Goal: Task Accomplishment & Management: Complete application form

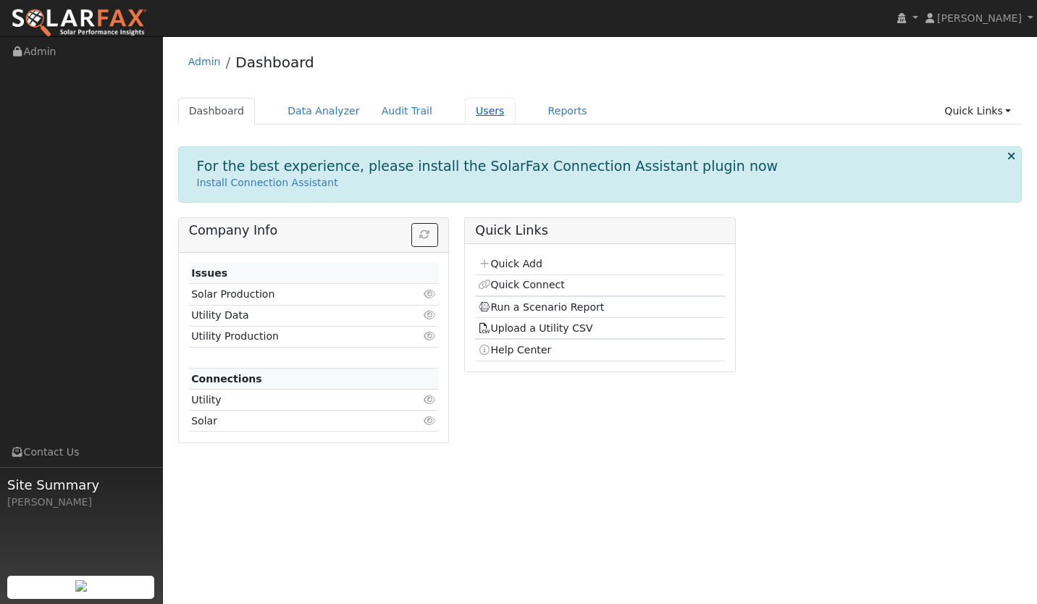
click at [468, 111] on link "Users" at bounding box center [490, 111] width 51 height 27
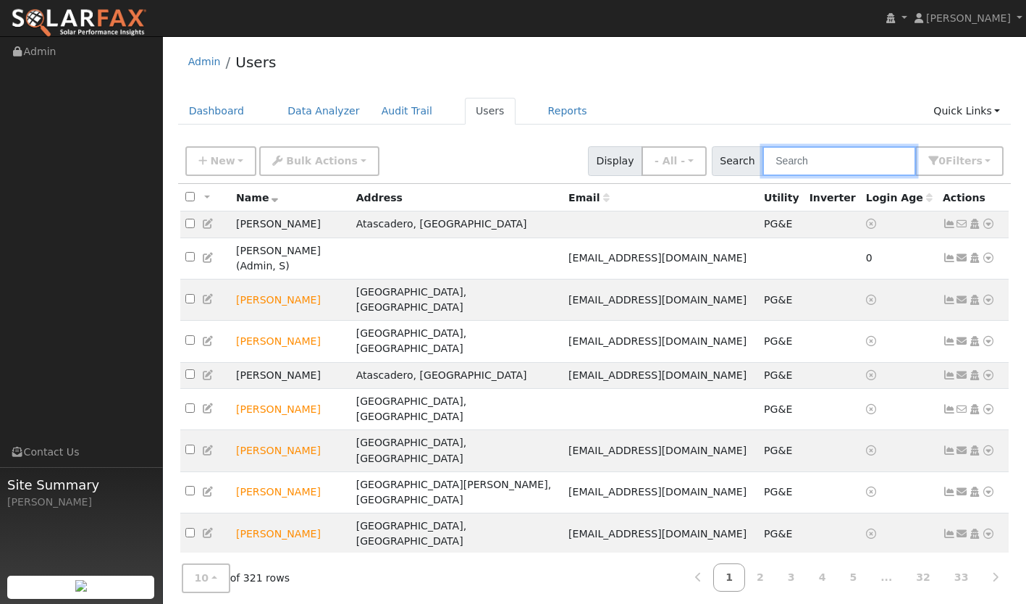
click at [810, 165] on input "text" at bounding box center [838, 161] width 153 height 30
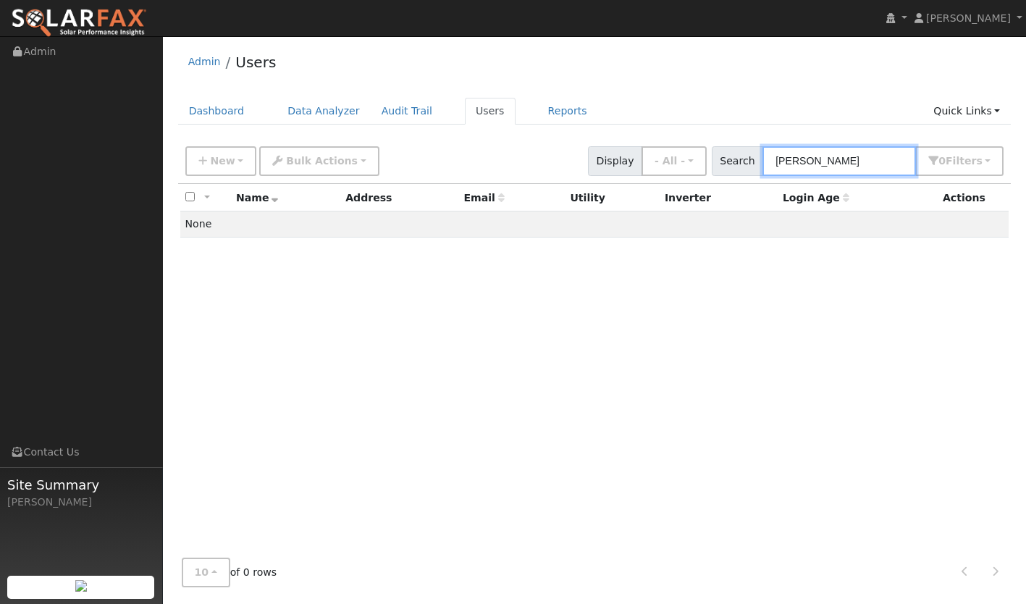
type input "miles tyrone"
click at [405, 274] on div "All None All on page None on page Name Address Email Utility Inverter Login Age…" at bounding box center [594, 365] width 833 height 362
click at [192, 106] on link "Dashboard" at bounding box center [216, 111] width 77 height 27
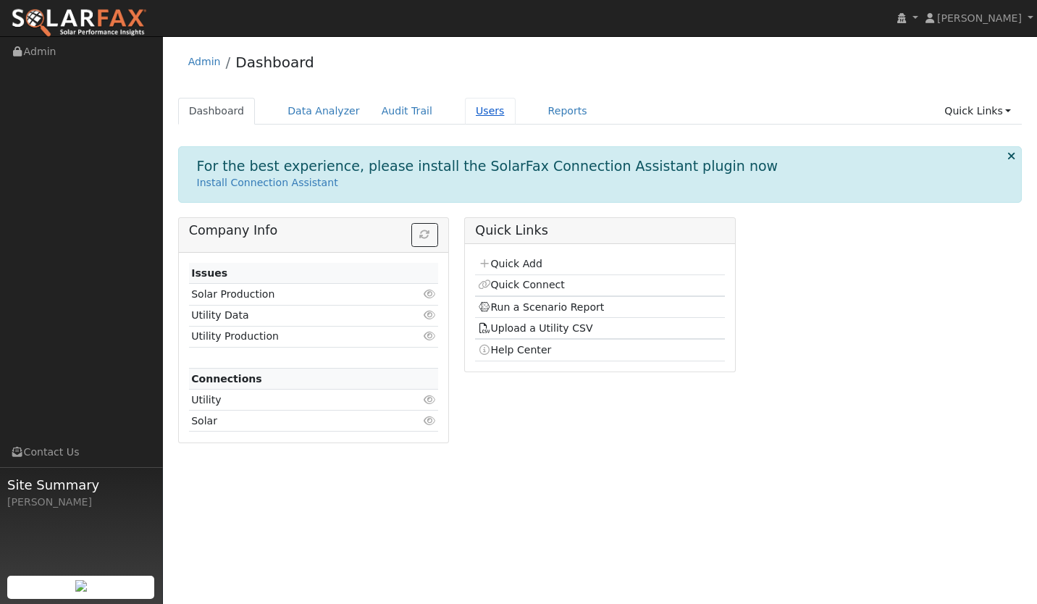
click at [465, 102] on link "Users" at bounding box center [490, 111] width 51 height 27
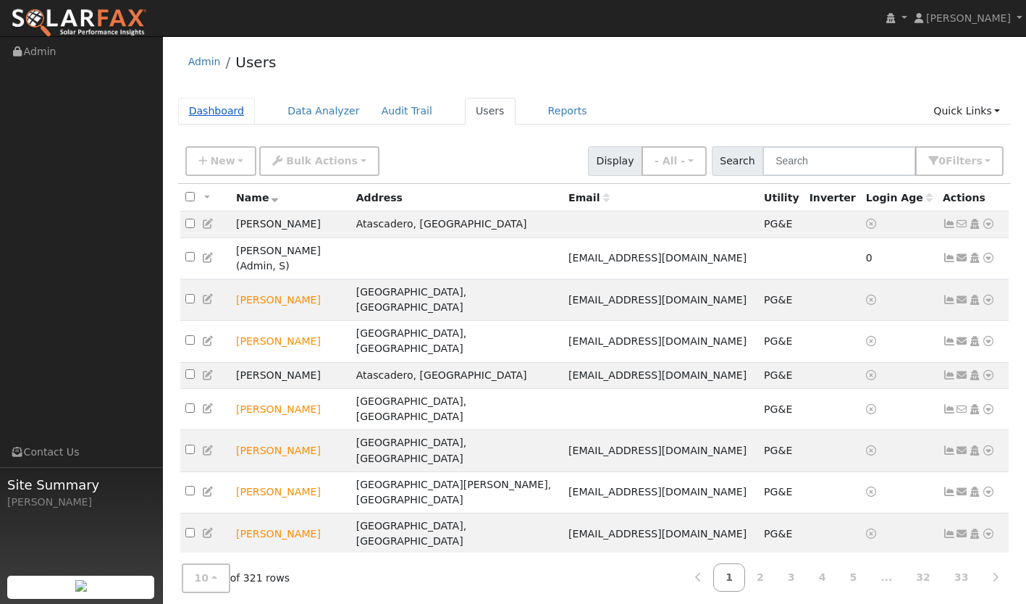
click at [211, 104] on link "Dashboard" at bounding box center [216, 111] width 77 height 27
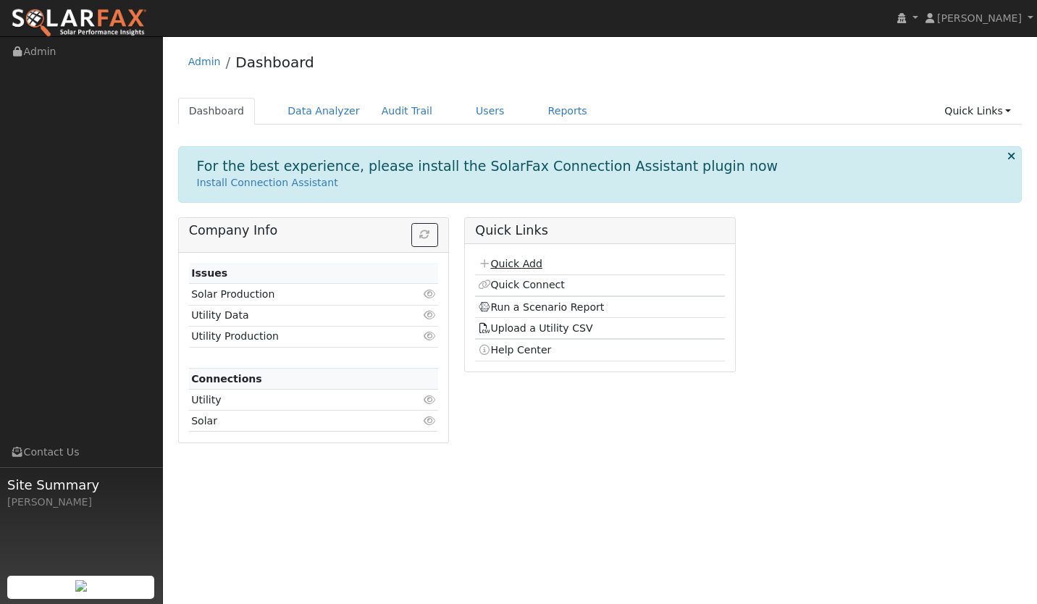
click at [500, 185] on p "Install Connection Assistant" at bounding box center [600, 182] width 806 height 15
click at [507, 263] on link "Quick Add" at bounding box center [510, 264] width 64 height 12
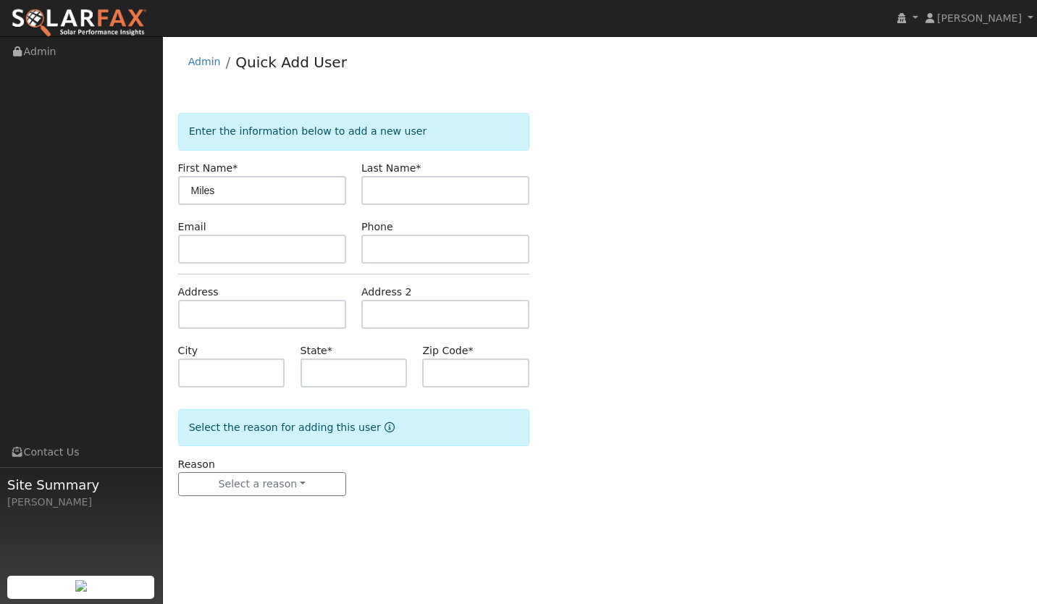
type input "Miles"
click at [407, 186] on input "text" at bounding box center [445, 190] width 168 height 29
type input "[PERSON_NAME]"
click at [267, 321] on input "text" at bounding box center [262, 314] width 168 height 29
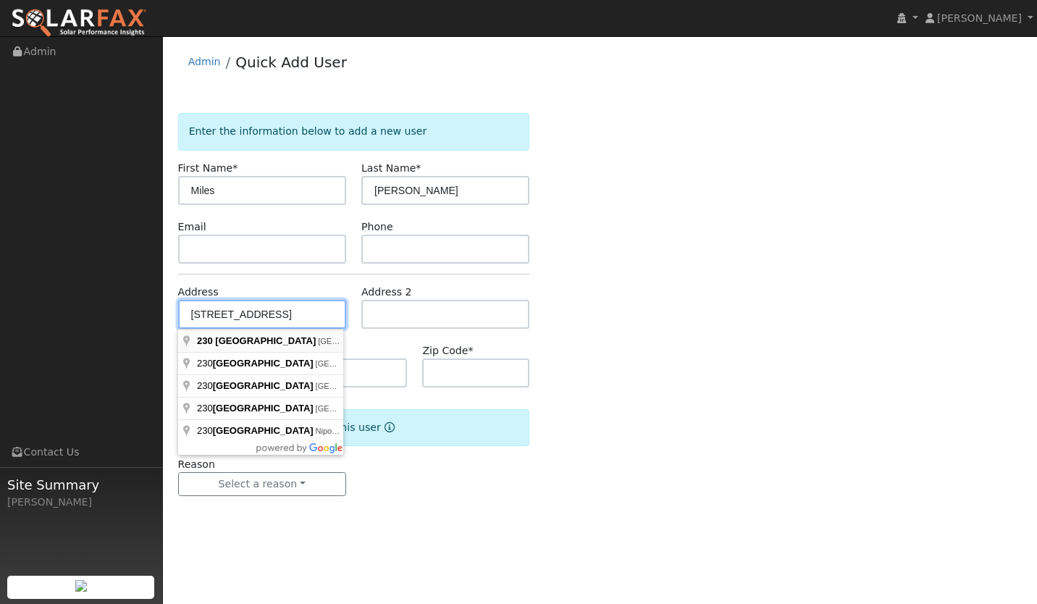
type input "230 North Suey Road"
type input "Santa Maria"
type input "CA"
type input "93454"
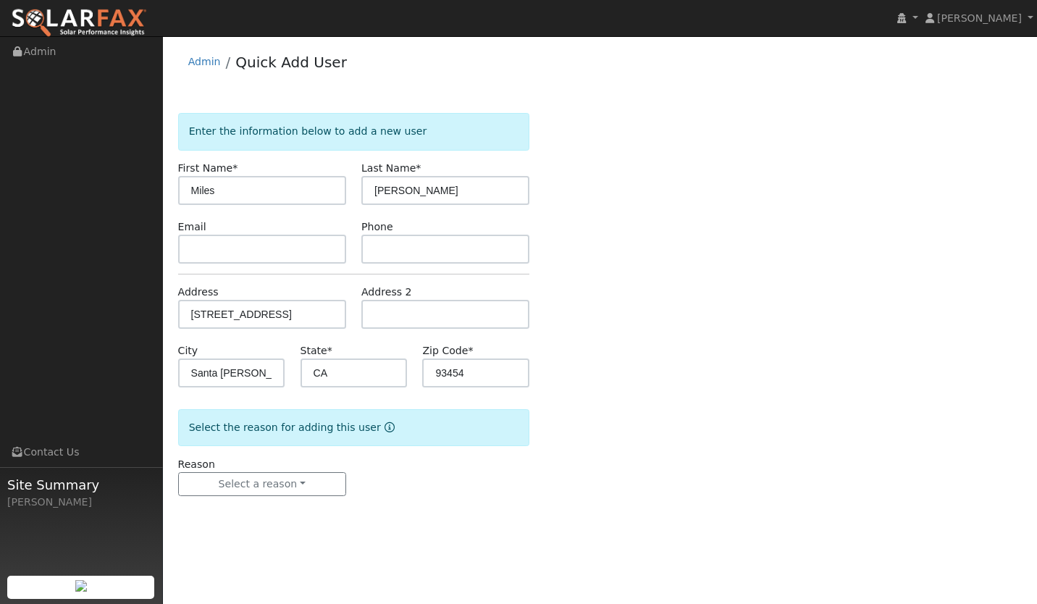
click at [750, 409] on div "Enter the information below to add a new user First Name * Miles Last Name * Ty…" at bounding box center [600, 319] width 844 height 412
click at [237, 472] on button "Select a reason" at bounding box center [262, 484] width 168 height 25
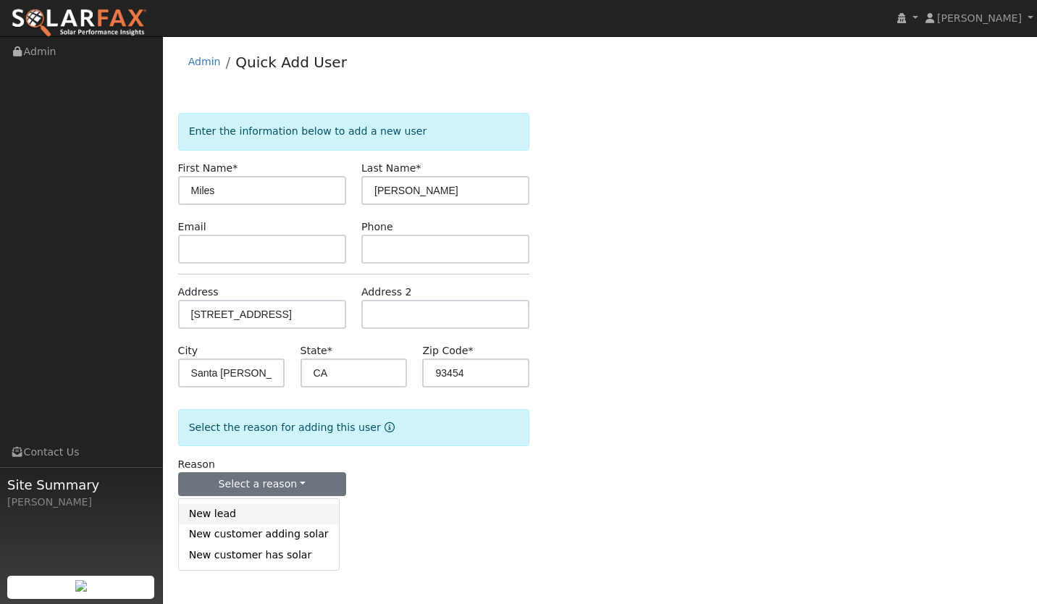
click at [239, 520] on link "New lead" at bounding box center [259, 514] width 160 height 20
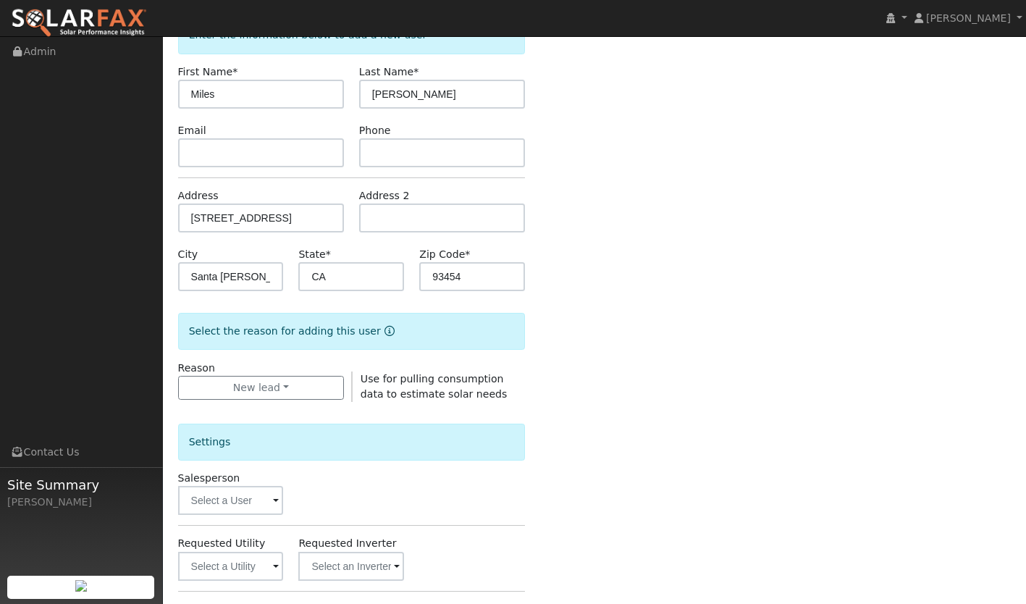
scroll to position [85, 0]
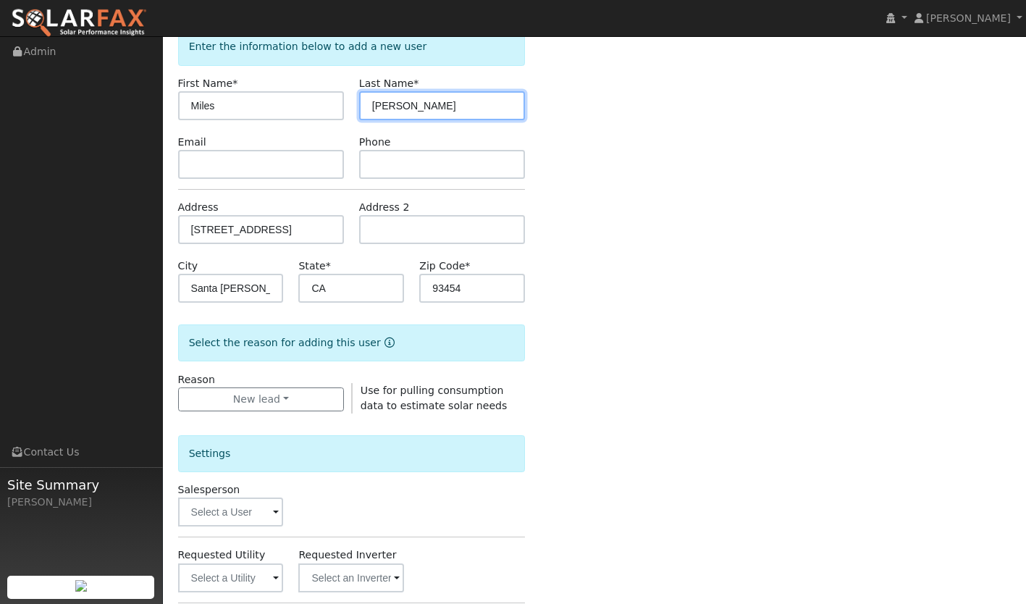
click at [407, 107] on input "Tyrone" at bounding box center [442, 105] width 166 height 29
type input "Tyrone - suey"
click at [661, 187] on div "Enter the information below to add a new user First Name * Miles Last Name * Ty…" at bounding box center [594, 441] width 833 height 826
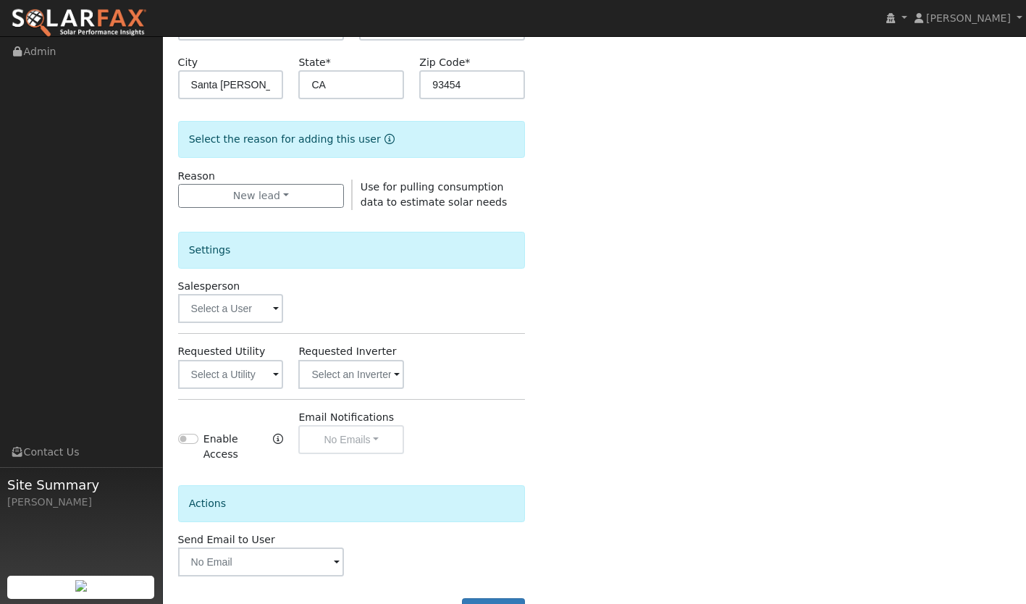
scroll to position [334, 0]
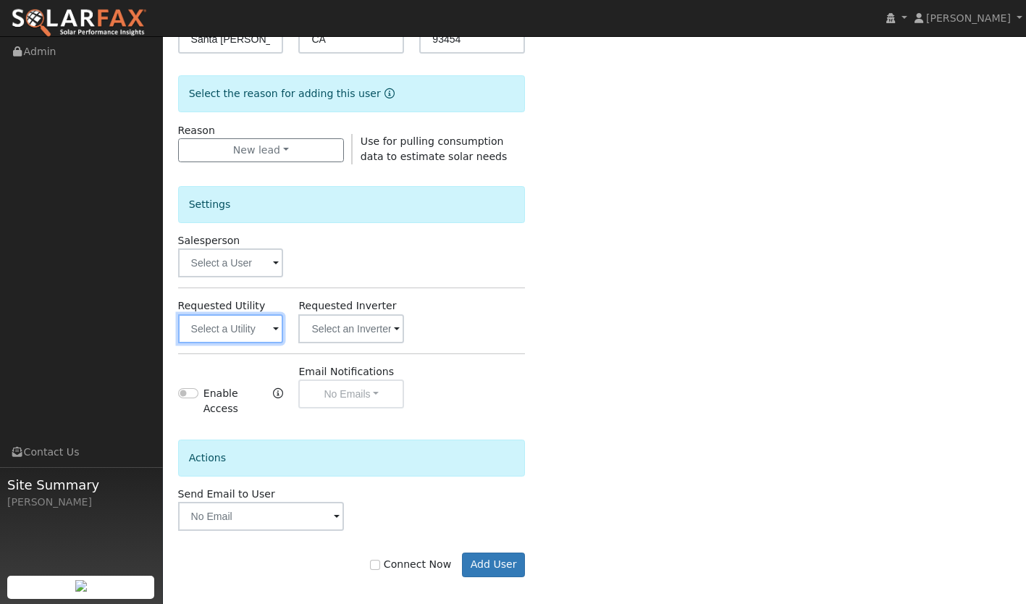
click at [259, 326] on input "text" at bounding box center [231, 328] width 106 height 29
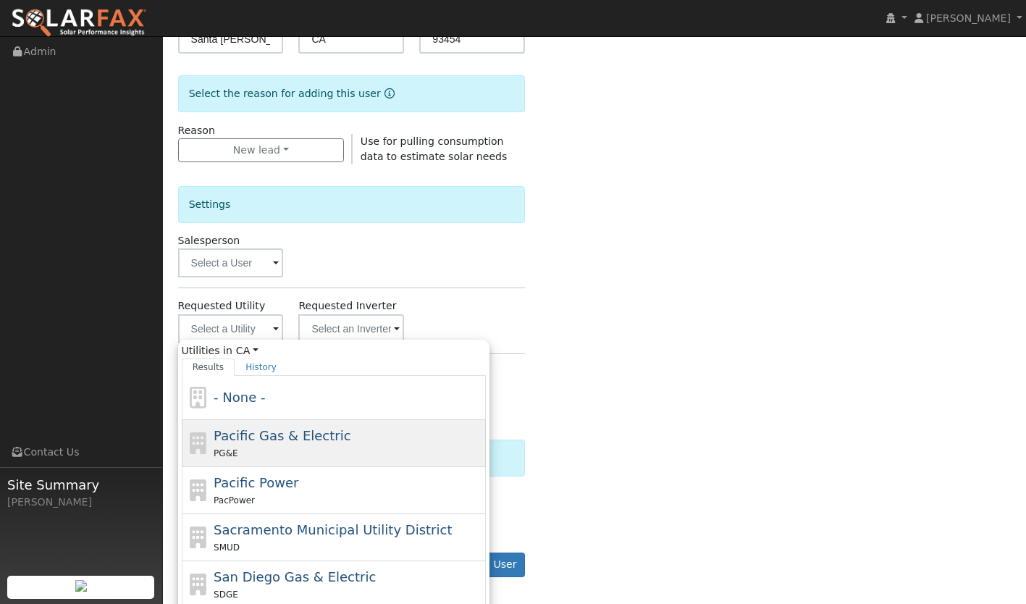
click at [279, 451] on div "PG&E" at bounding box center [348, 452] width 269 height 15
type input "Pacific Gas & Electric"
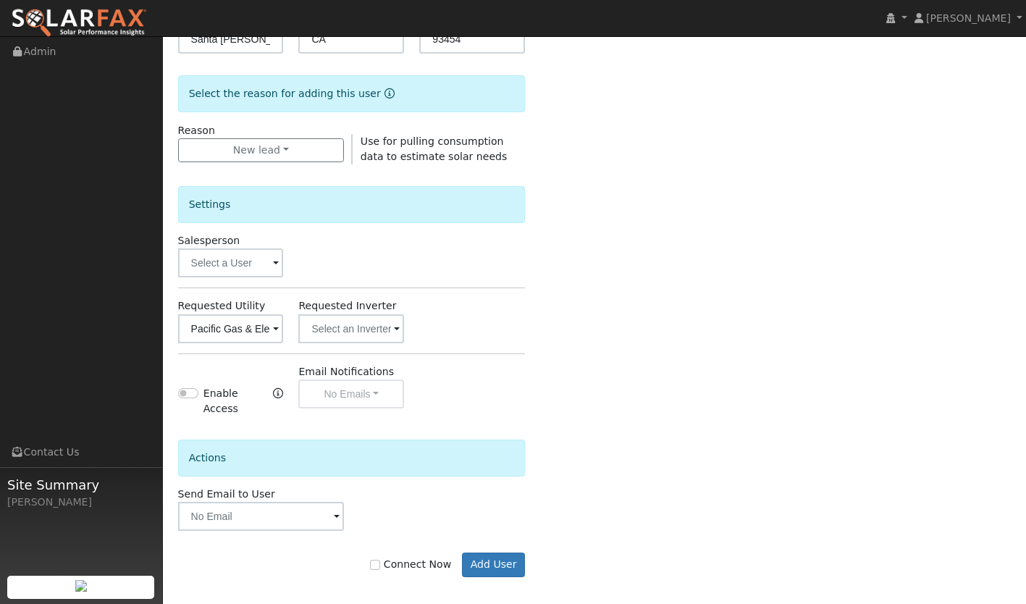
click at [388, 561] on label "Connect Now" at bounding box center [410, 564] width 81 height 15
click at [380, 561] on input "Connect Now" at bounding box center [375, 565] width 10 height 10
checkbox input "true"
click at [492, 554] on button "Add User" at bounding box center [493, 564] width 63 height 25
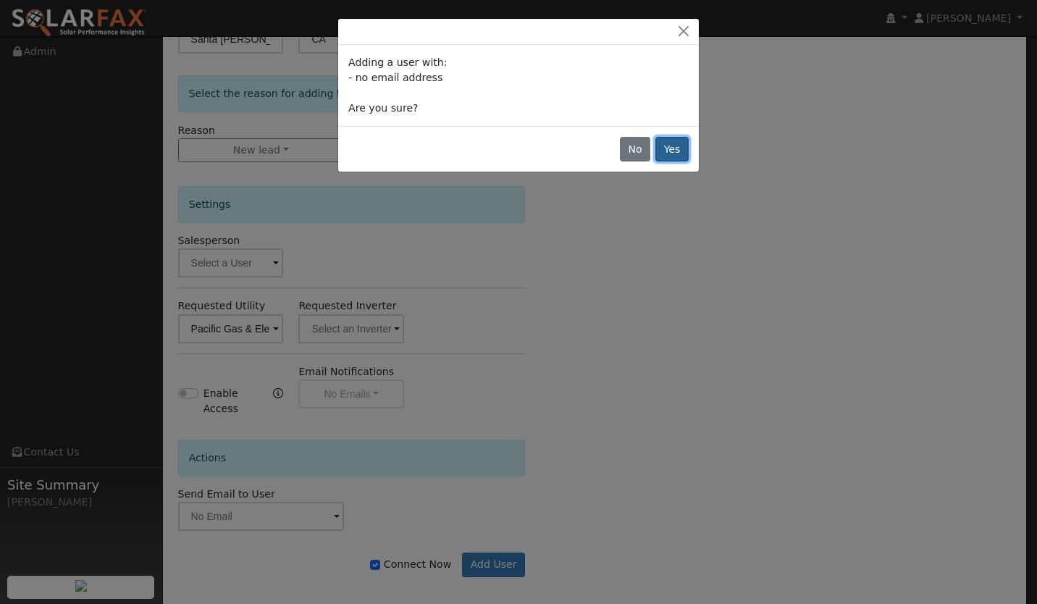
click at [662, 145] on button "Yes" at bounding box center [671, 149] width 33 height 25
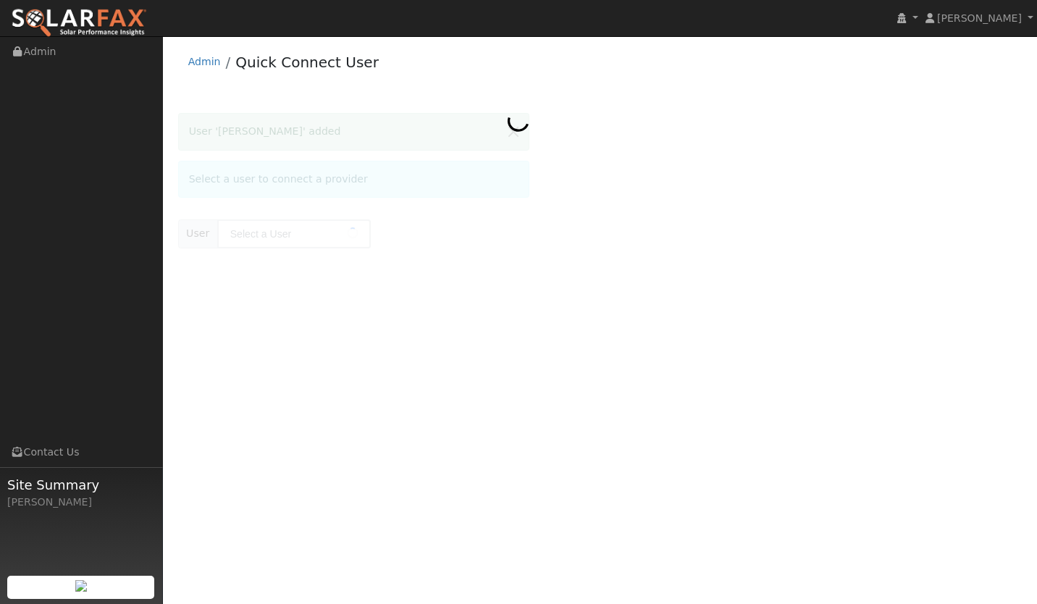
type input "[PERSON_NAME]"
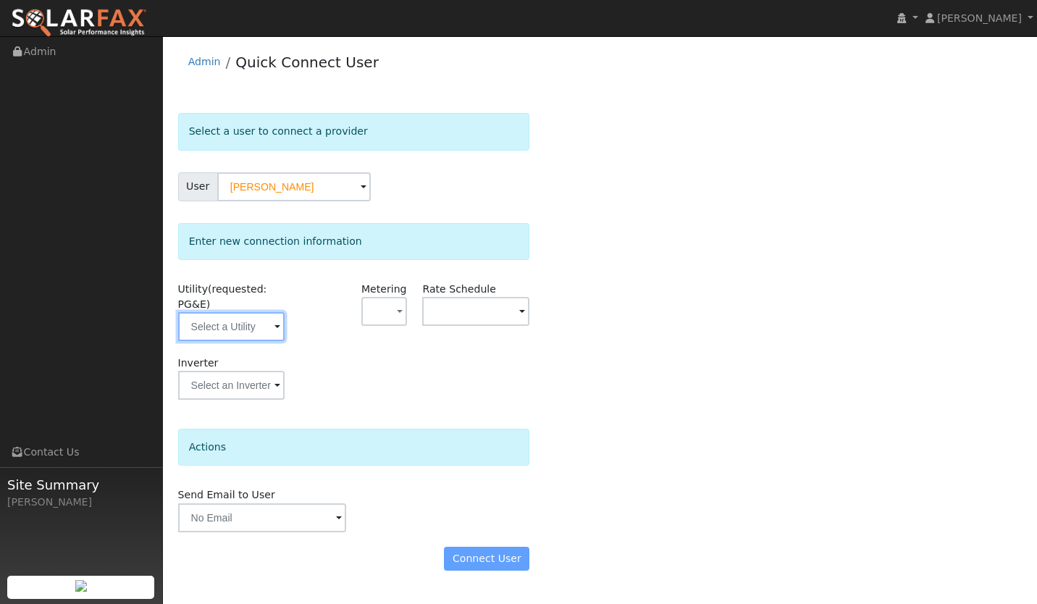
click at [261, 335] on input "text" at bounding box center [231, 326] width 107 height 29
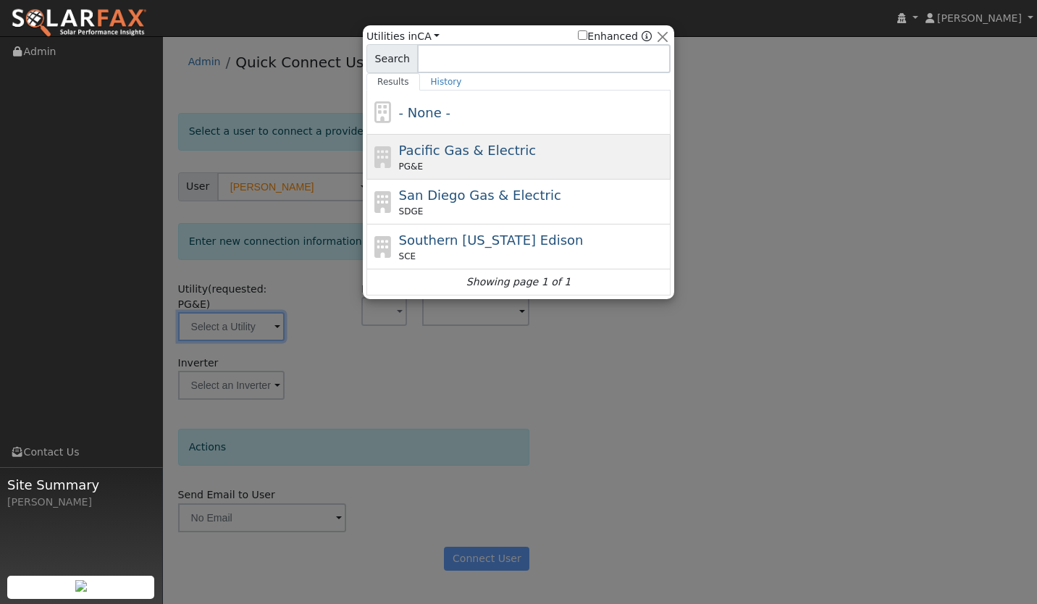
click at [497, 153] on span "Pacific Gas & Electric" at bounding box center [467, 150] width 137 height 15
type input "PG&E"
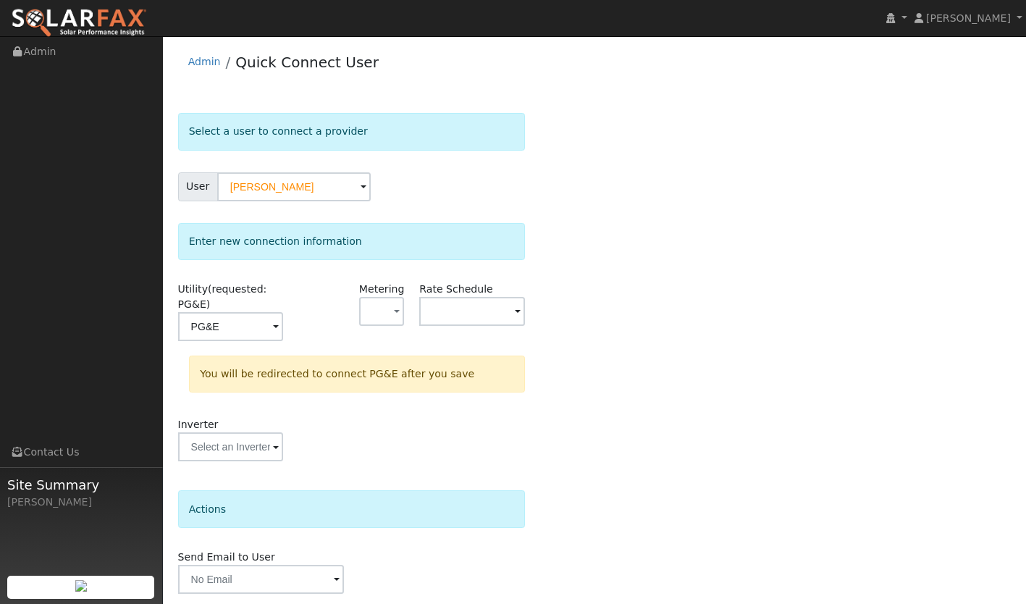
scroll to position [50, 0]
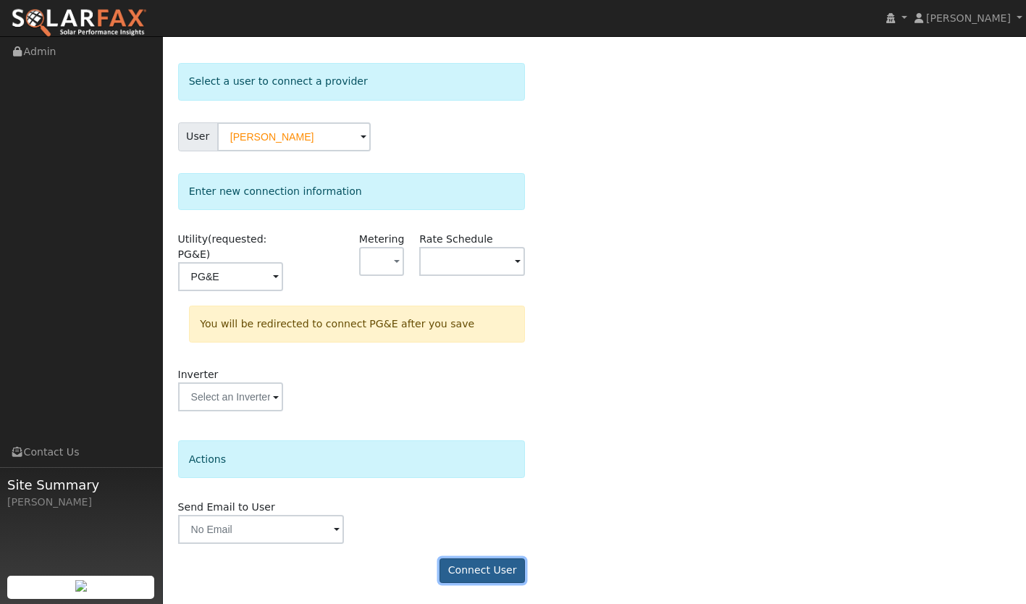
click at [481, 570] on button "Connect User" at bounding box center [481, 570] width 85 height 25
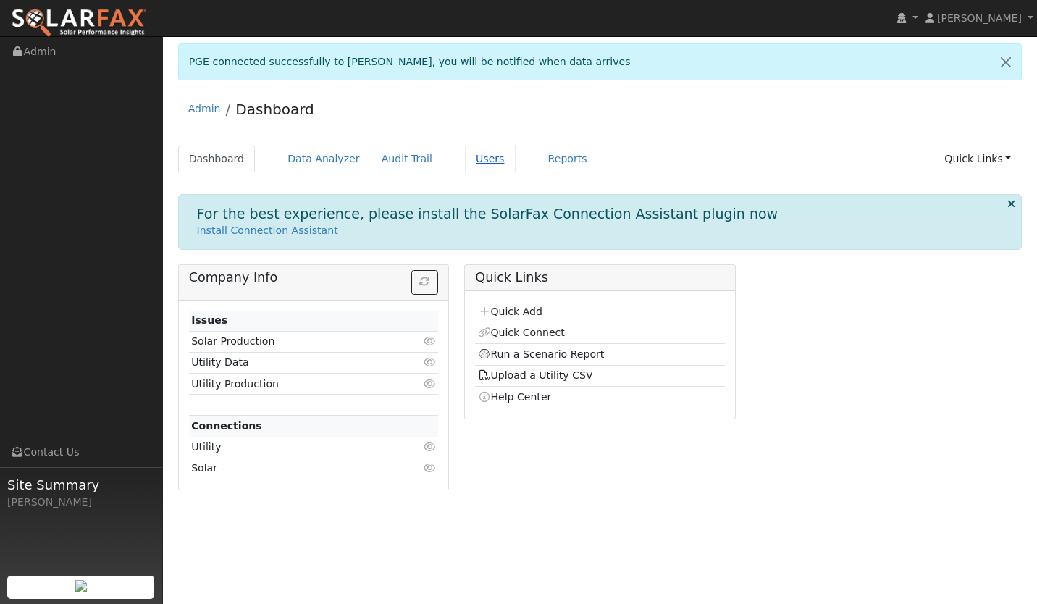
click at [465, 163] on link "Users" at bounding box center [490, 159] width 51 height 27
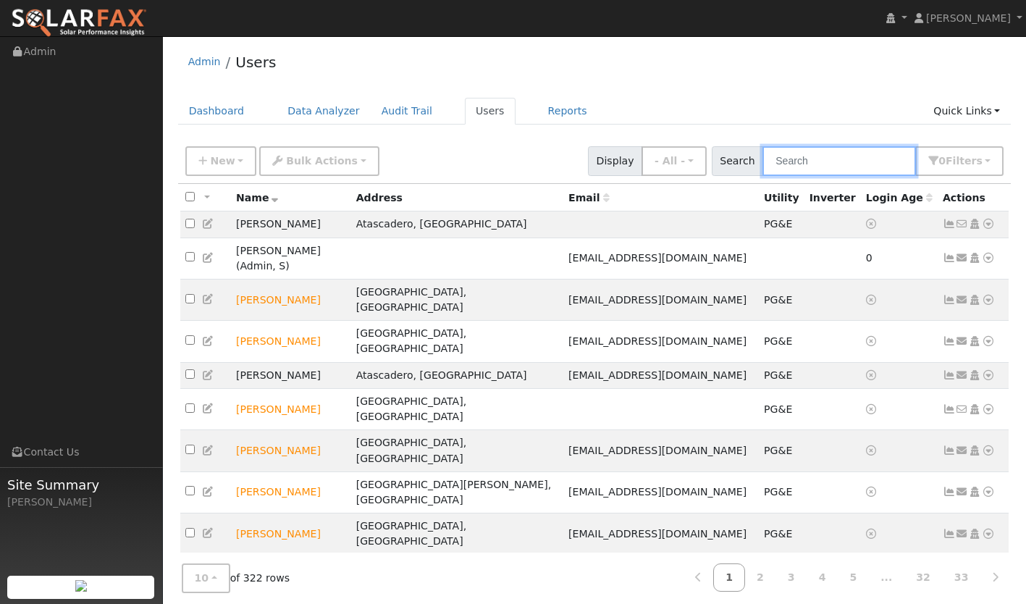
click at [830, 167] on input "text" at bounding box center [838, 161] width 153 height 30
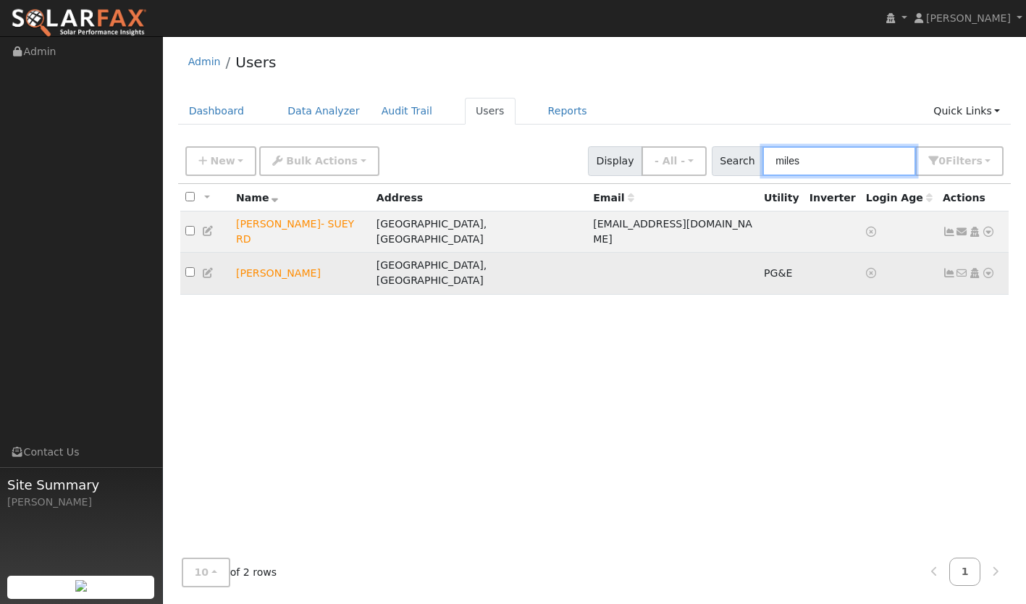
type input "miles"
click at [989, 268] on icon at bounding box center [988, 273] width 13 height 10
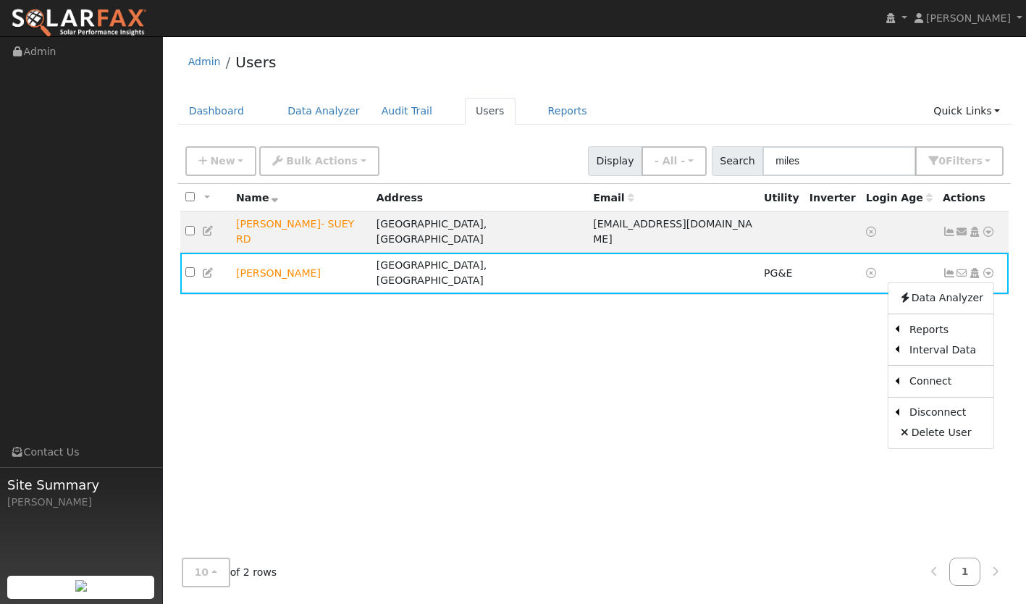
click at [751, 402] on div "All None All on page None on page Name Address Email Utility Inverter Login Age…" at bounding box center [594, 365] width 833 height 362
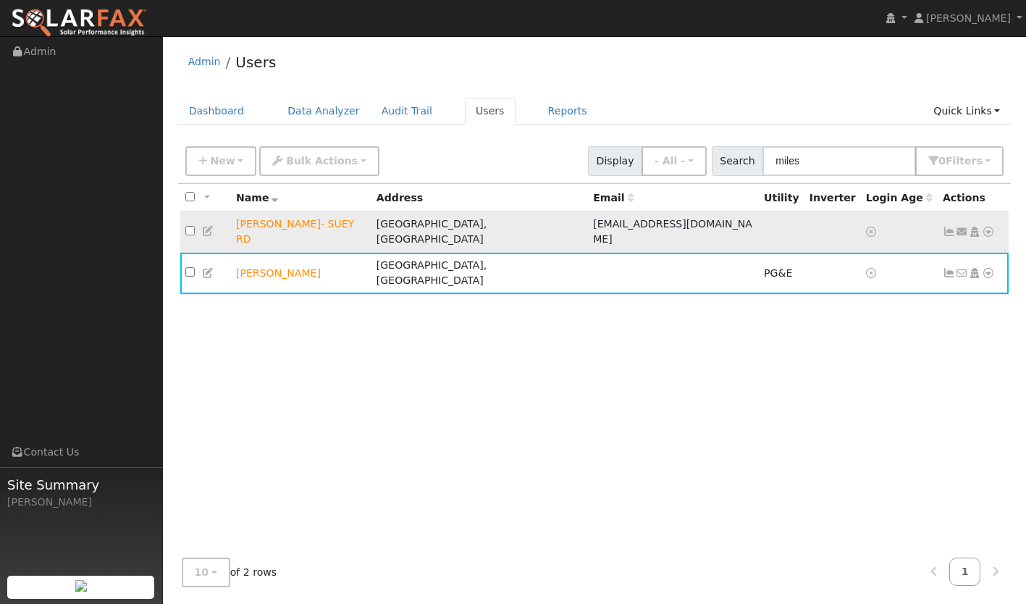
click at [986, 228] on icon at bounding box center [988, 232] width 13 height 10
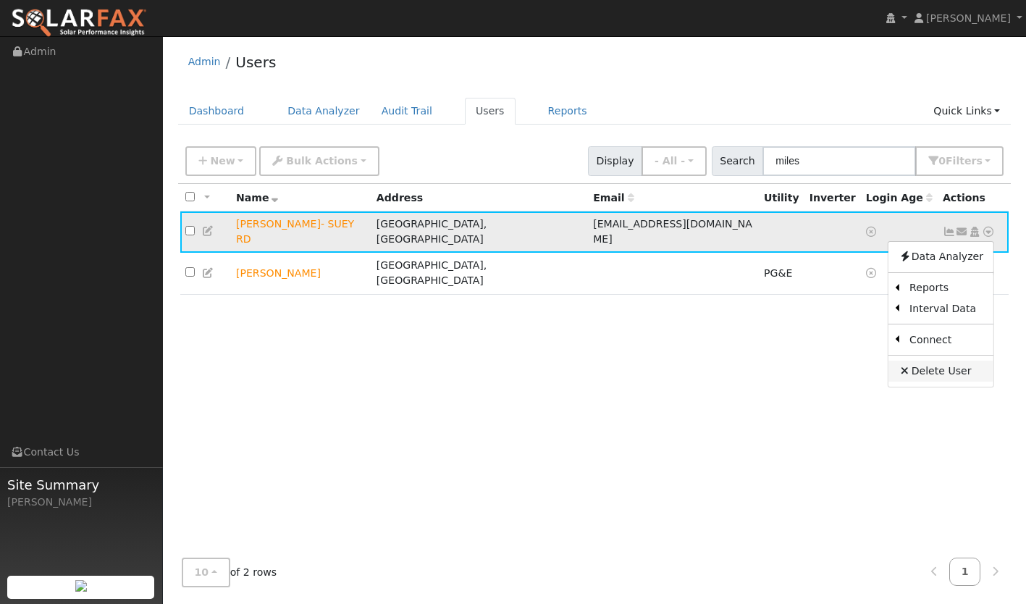
click at [924, 369] on link "Delete User" at bounding box center [940, 370] width 105 height 20
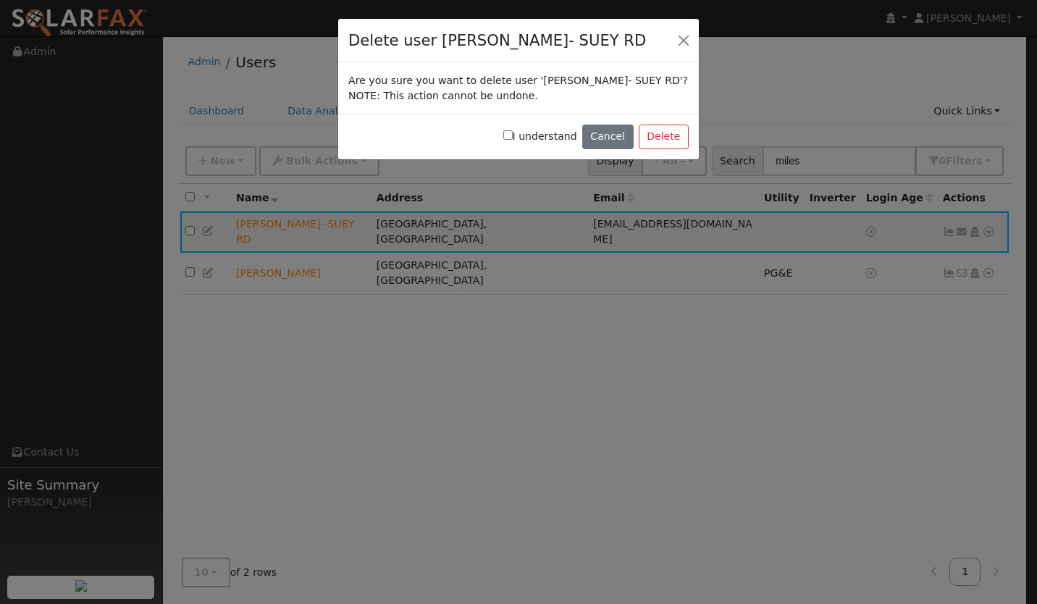
click at [533, 140] on label "I understand" at bounding box center [540, 136] width 74 height 15
click at [513, 140] on input "I understand" at bounding box center [507, 134] width 9 height 9
checkbox input "true"
click at [671, 141] on button "Delete" at bounding box center [663, 137] width 50 height 25
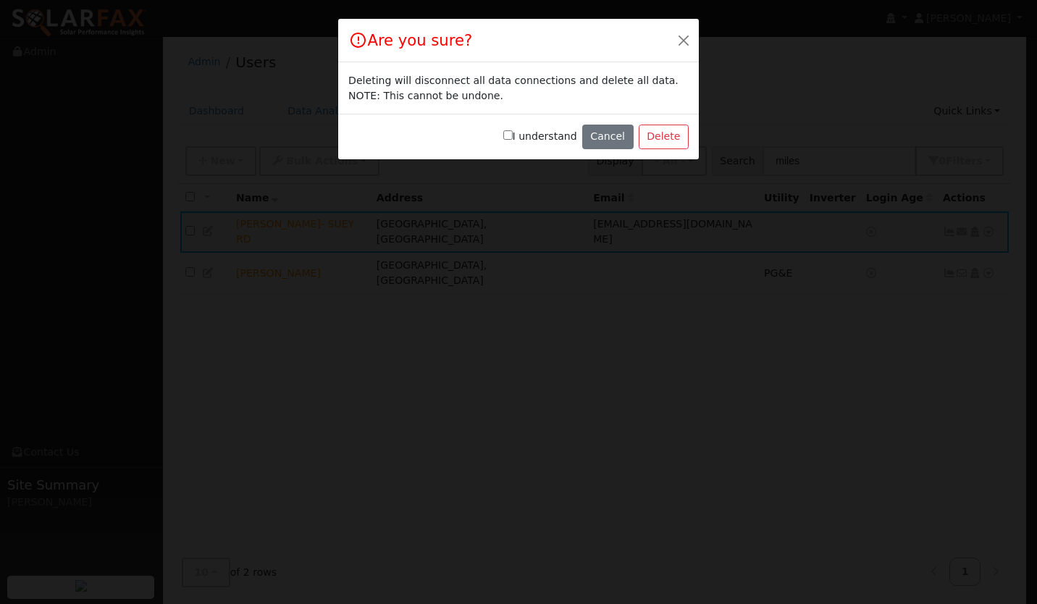
click at [514, 139] on div "I understand Cancel Delete" at bounding box center [518, 137] width 360 height 46
click at [513, 139] on input "I understand" at bounding box center [507, 134] width 9 height 9
checkbox input "true"
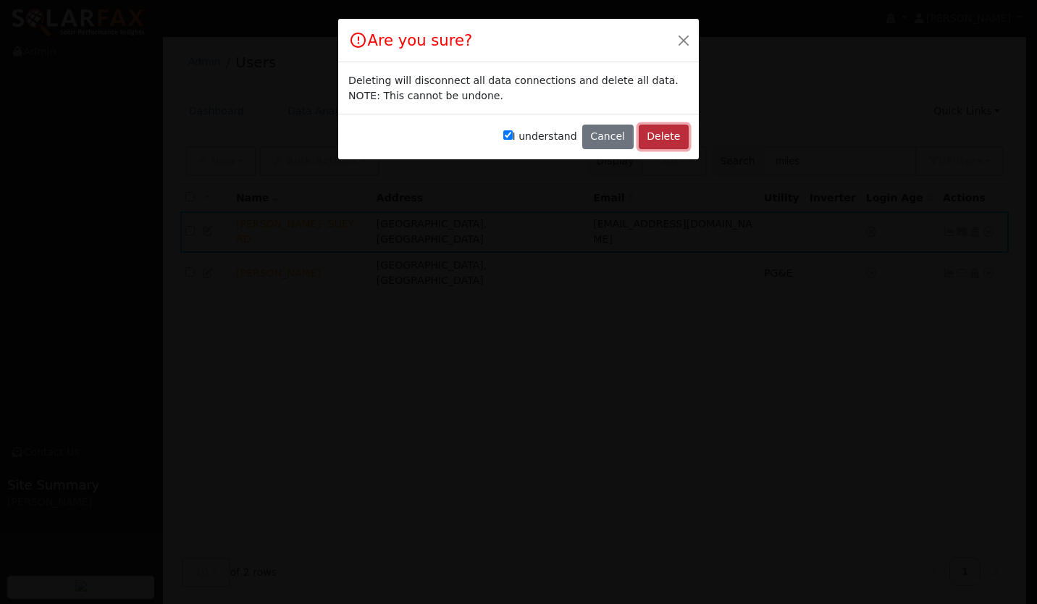
click at [669, 139] on button "Delete" at bounding box center [663, 137] width 50 height 25
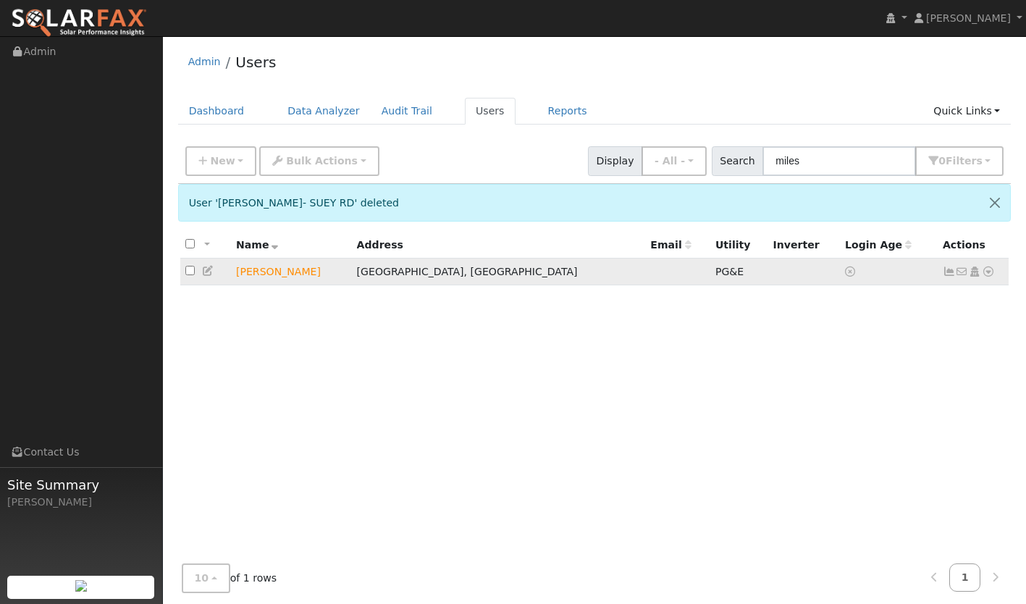
click at [987, 276] on icon at bounding box center [988, 271] width 13 height 10
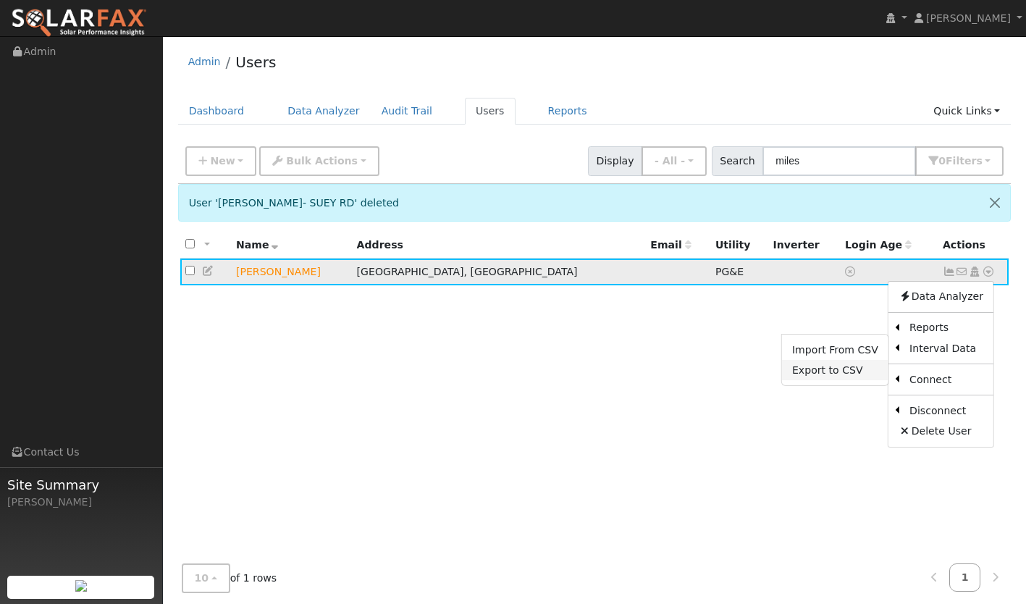
click at [842, 372] on link "Export to CSV" at bounding box center [835, 370] width 106 height 20
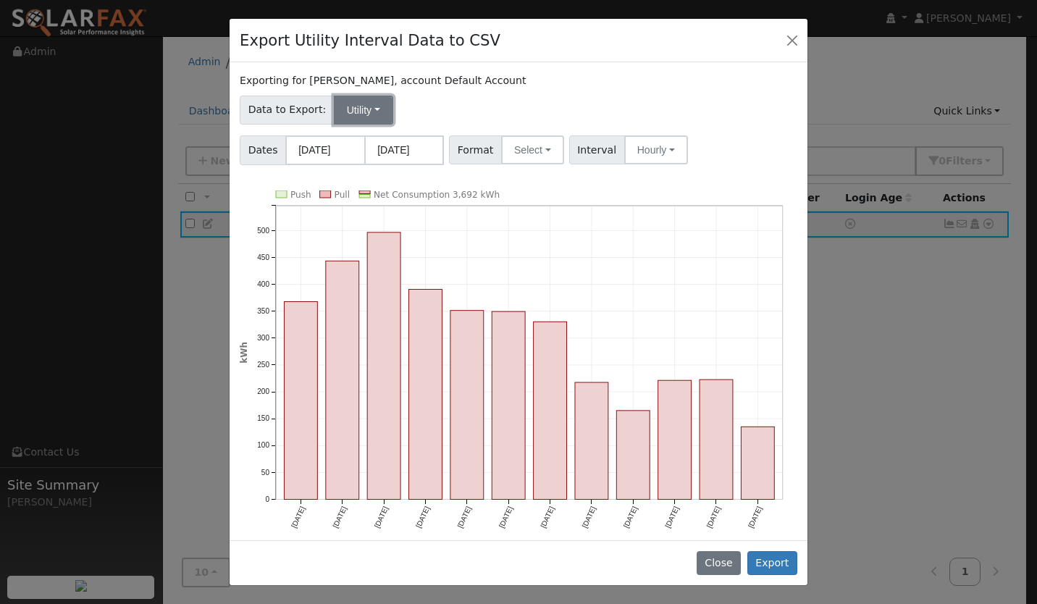
click at [348, 114] on button "Utility" at bounding box center [363, 110] width 59 height 29
click at [357, 147] on link "Utility" at bounding box center [374, 142] width 101 height 20
click at [504, 153] on button "Select" at bounding box center [532, 149] width 63 height 29
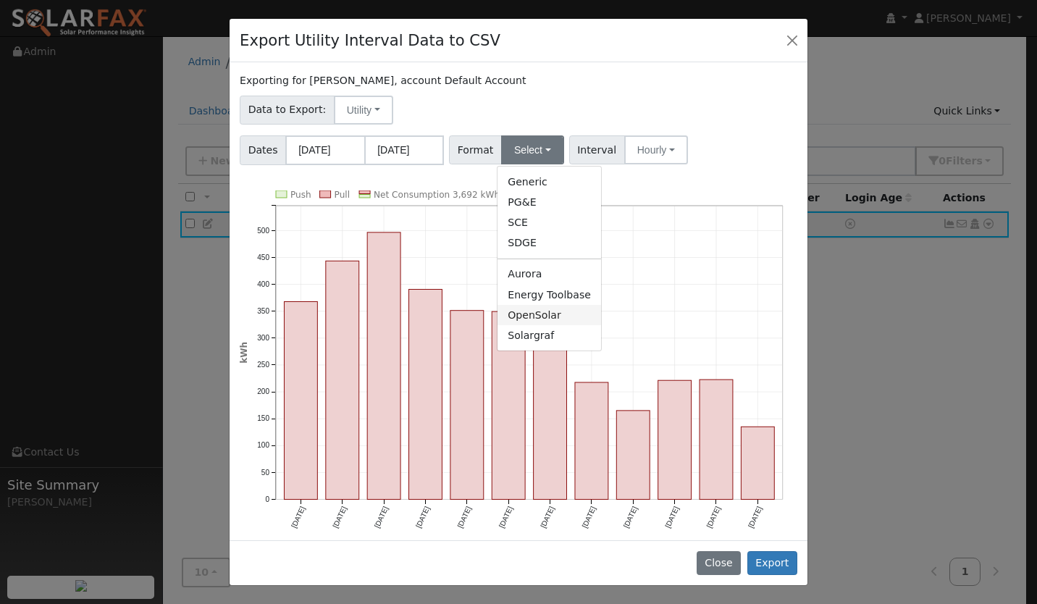
click at [524, 315] on link "OpenSolar" at bounding box center [549, 315] width 104 height 20
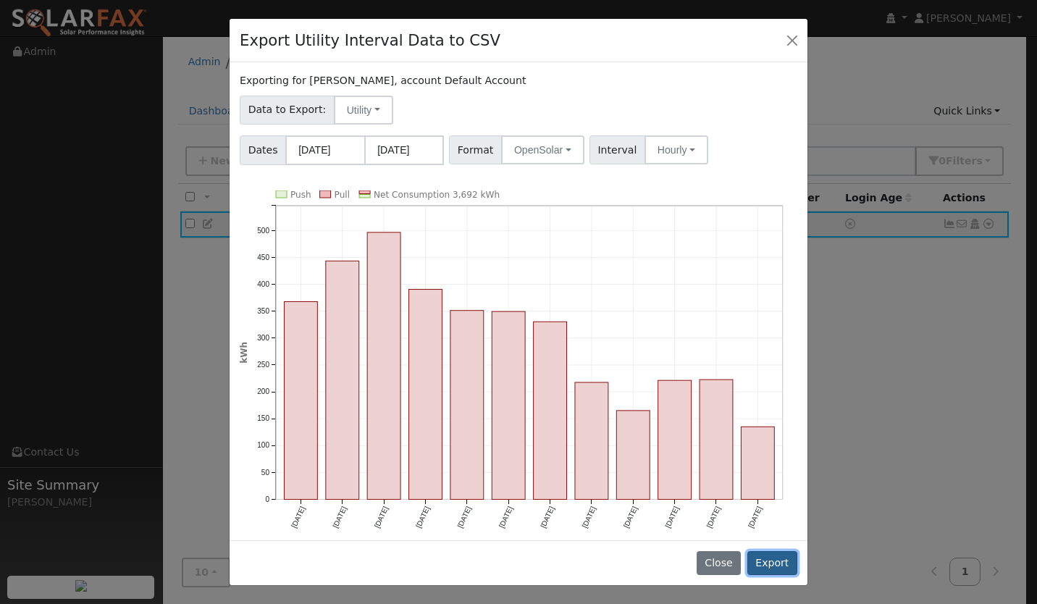
click at [767, 558] on button "Export" at bounding box center [772, 563] width 50 height 25
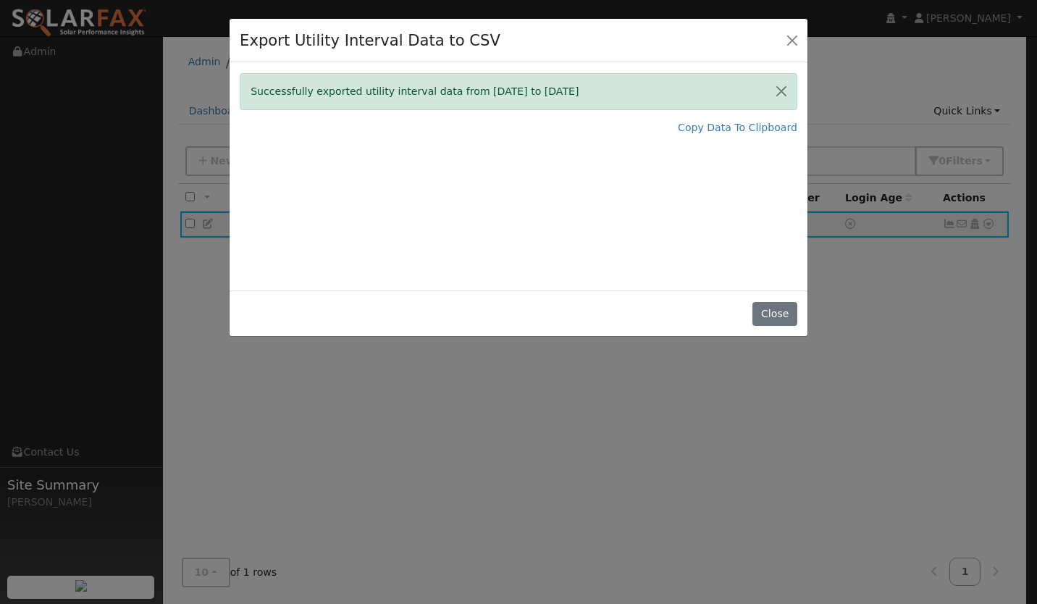
click at [626, 438] on div "Export Utility Interval Data to CSV Successfully exported utility interval data…" at bounding box center [518, 302] width 1037 height 604
click at [786, 45] on button "Close" at bounding box center [792, 40] width 20 height 20
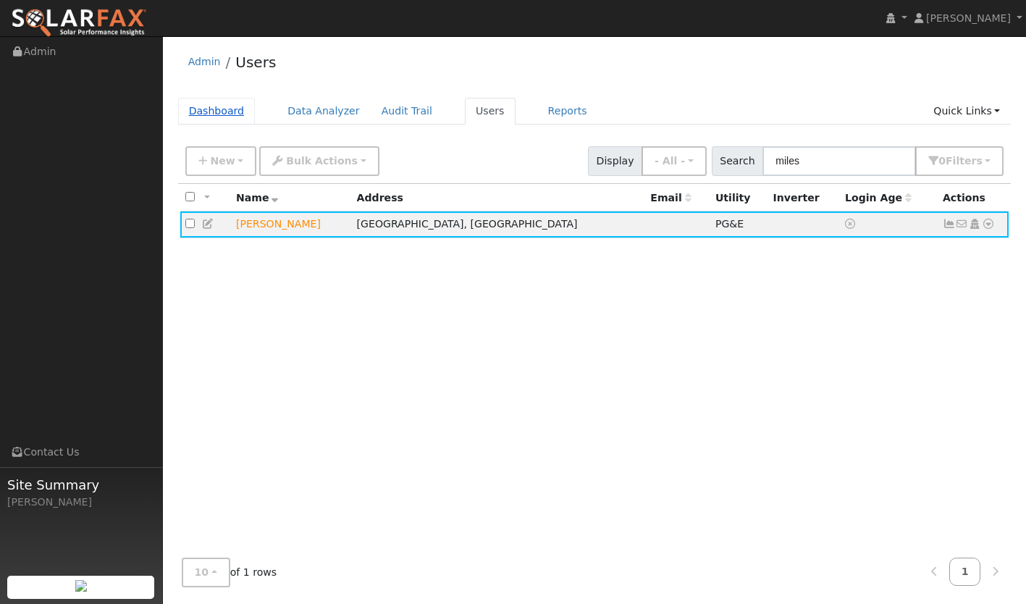
click at [228, 113] on link "Dashboard" at bounding box center [216, 111] width 77 height 27
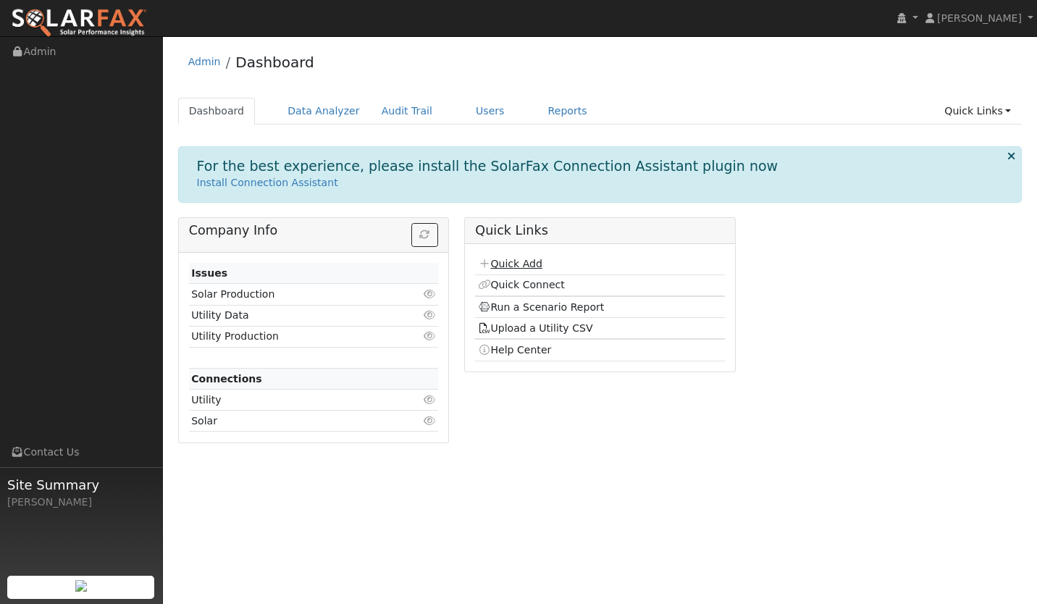
click at [505, 266] on link "Quick Add" at bounding box center [510, 264] width 64 height 12
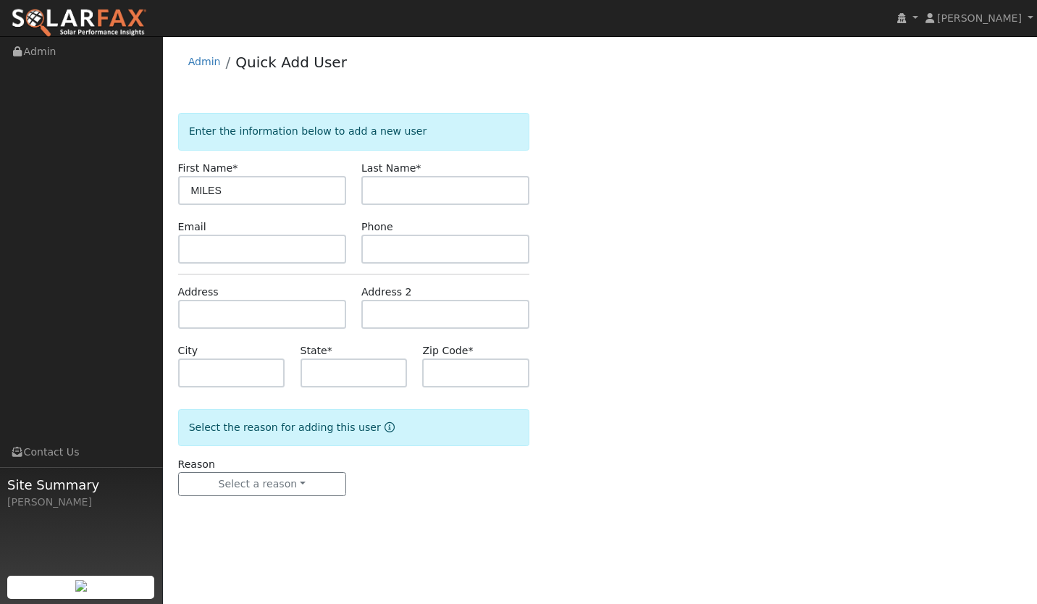
type input "MILES"
click at [437, 195] on input "text" at bounding box center [445, 190] width 168 height 29
type input "[PERSON_NAME]-VIA [PERSON_NAME]"
click at [617, 215] on div "Enter the information below to add a new user First Name * MILES Last Name * [P…" at bounding box center [600, 319] width 844 height 412
click at [266, 319] on input "text" at bounding box center [262, 314] width 168 height 29
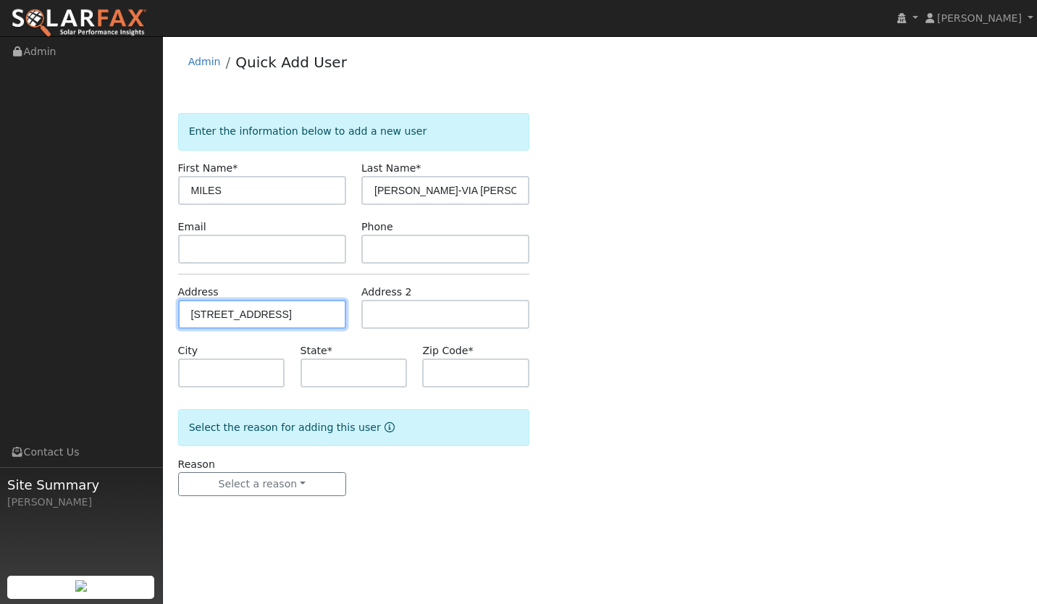
type input "4620 Via Nina"
type input "Santa [PERSON_NAME]"
type input "CA"
type input "93455"
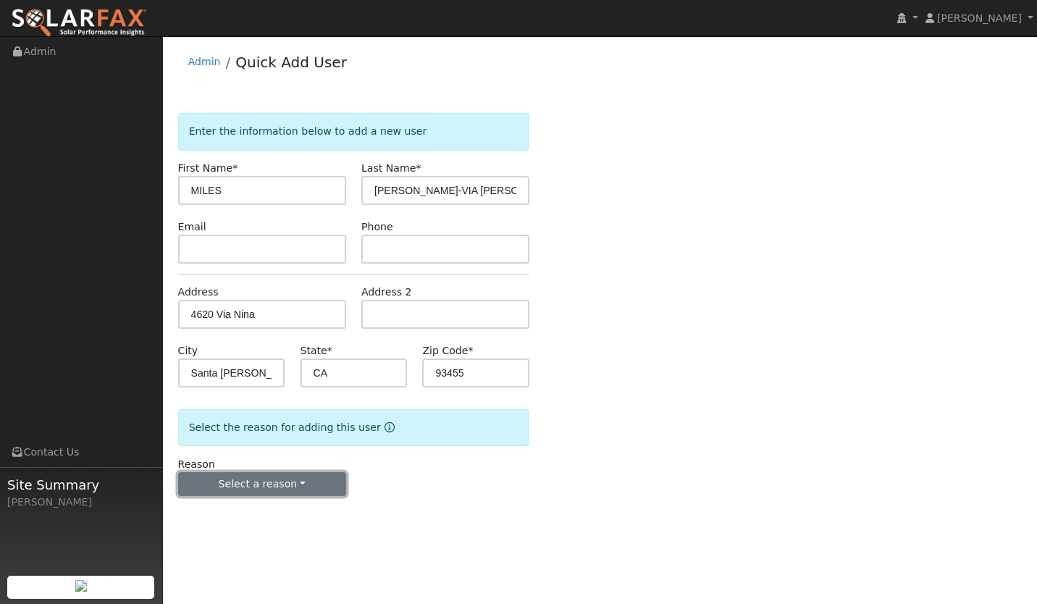
click at [258, 490] on button "Select a reason" at bounding box center [262, 484] width 168 height 25
click at [238, 512] on link "New lead" at bounding box center [259, 514] width 160 height 20
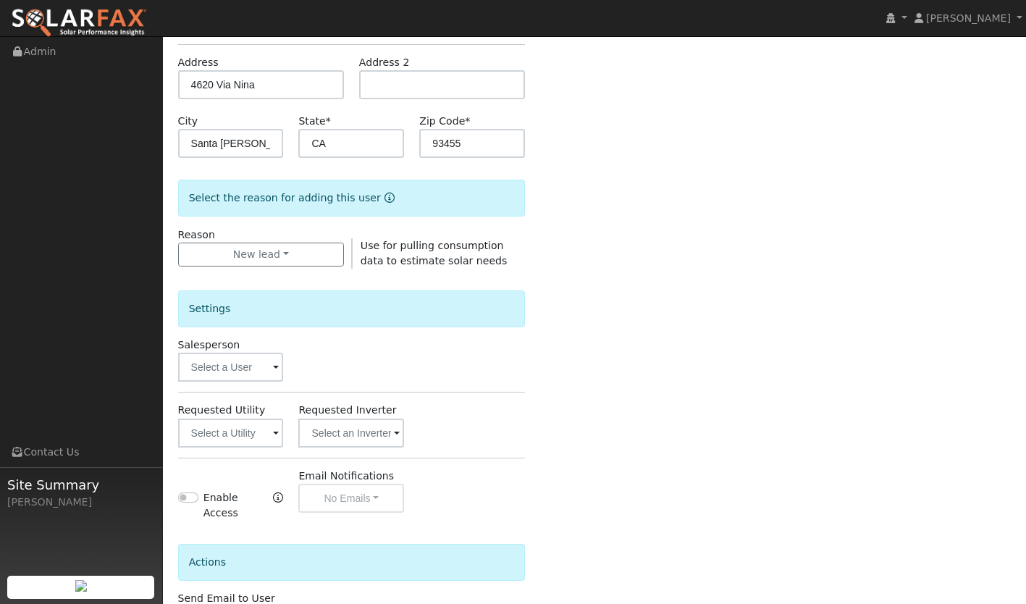
scroll to position [235, 0]
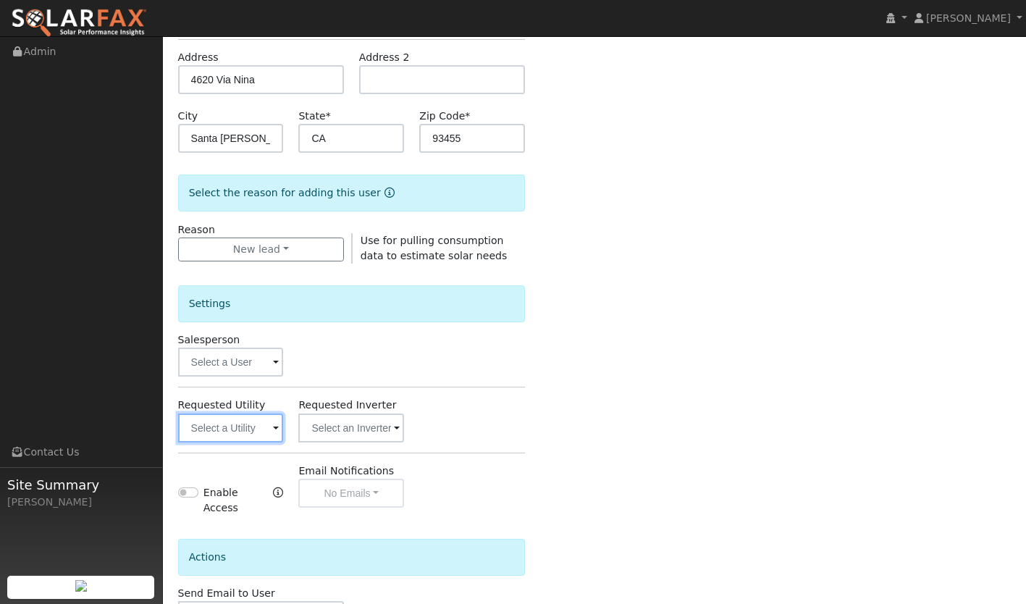
click at [222, 428] on input "text" at bounding box center [231, 427] width 106 height 29
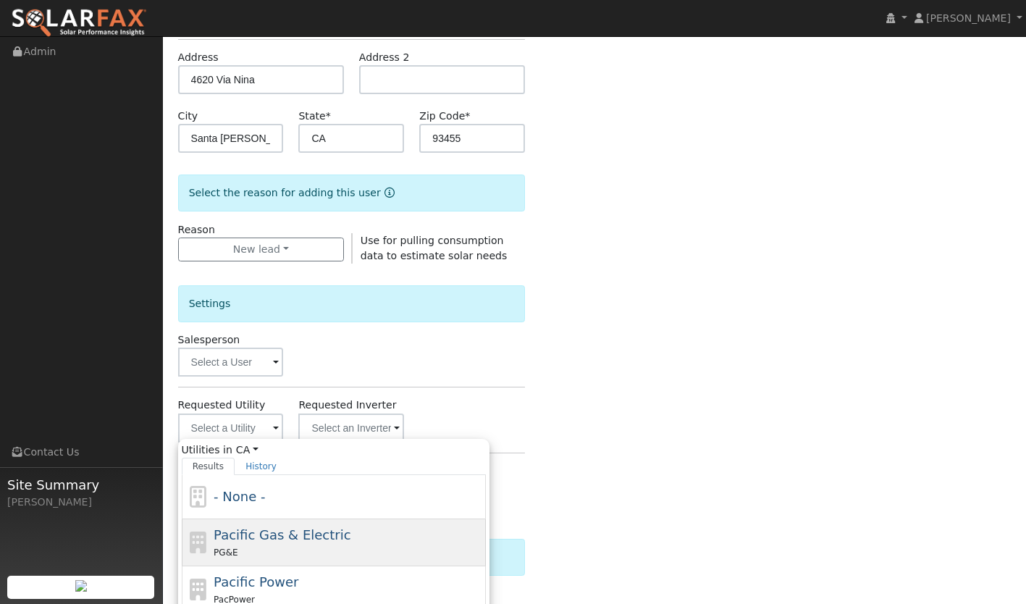
click at [262, 544] on div "Pacific Gas & Electric PG&E" at bounding box center [348, 542] width 269 height 35
type input "Pacific Gas & Electric"
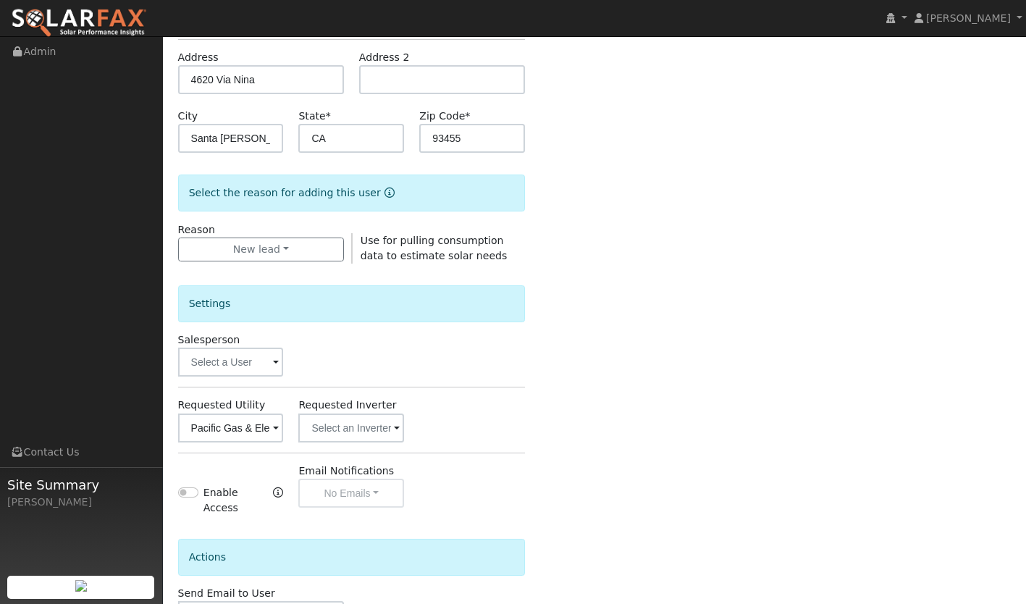
scroll to position [334, 0]
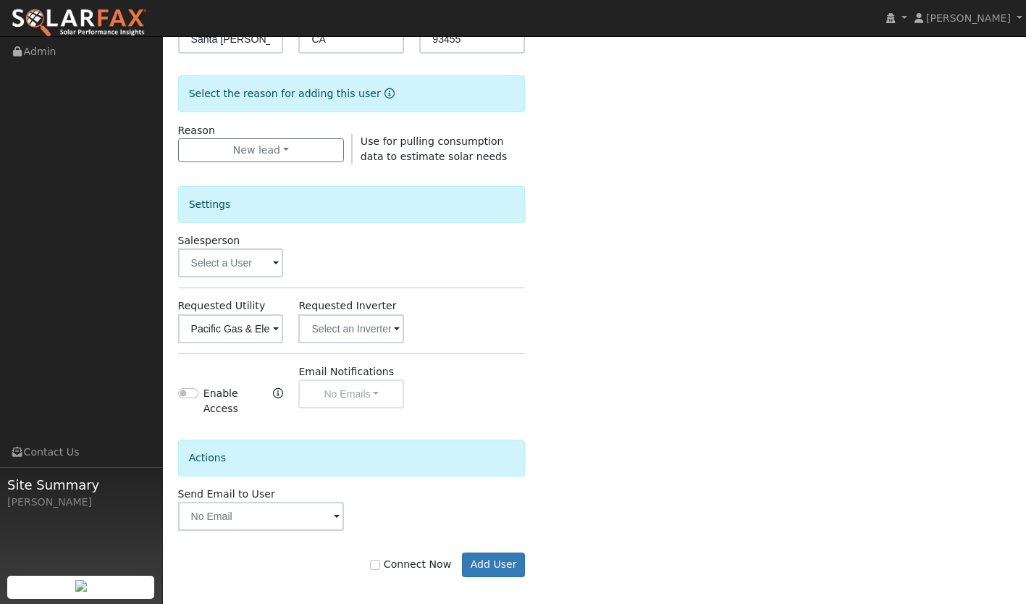
click at [401, 557] on label "Connect Now" at bounding box center [410, 564] width 81 height 15
click at [380, 560] on input "Connect Now" at bounding box center [375, 565] width 10 height 10
checkbox input "true"
click at [494, 552] on button "Add User" at bounding box center [493, 564] width 63 height 25
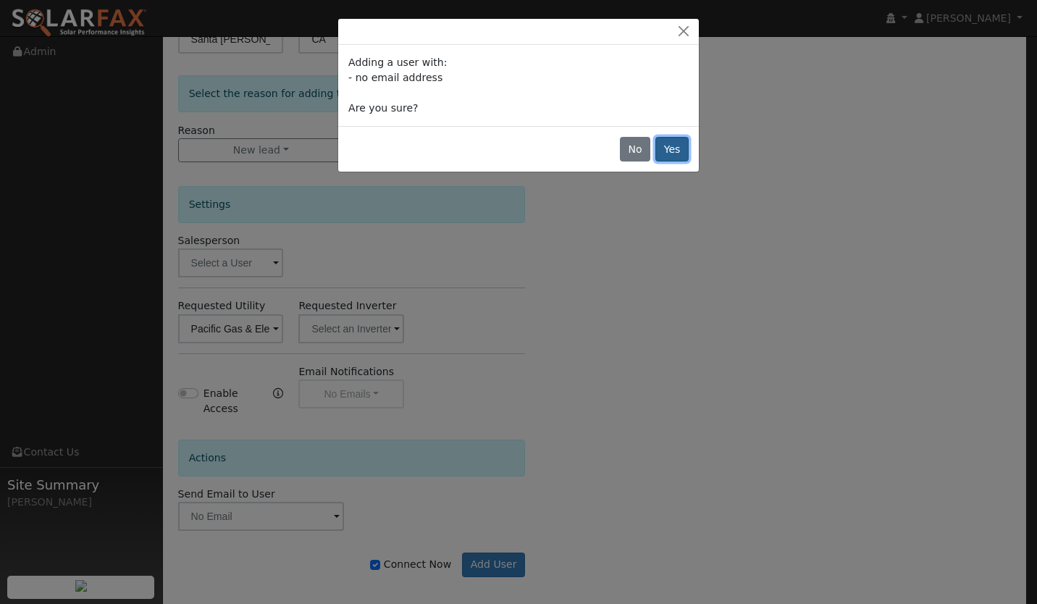
click at [672, 155] on button "Yes" at bounding box center [671, 149] width 33 height 25
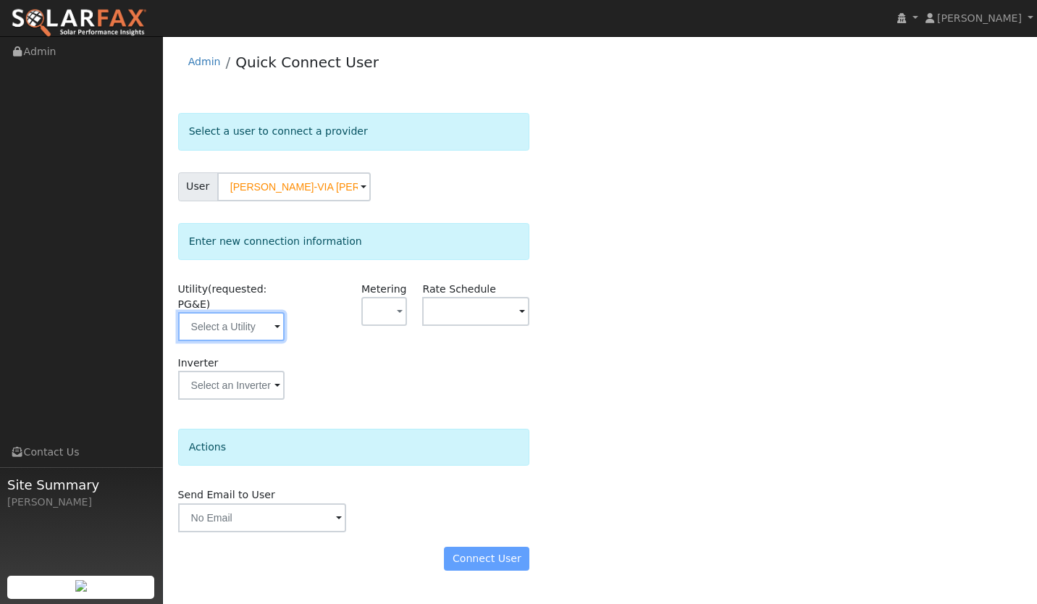
click at [227, 323] on input "text" at bounding box center [231, 326] width 107 height 29
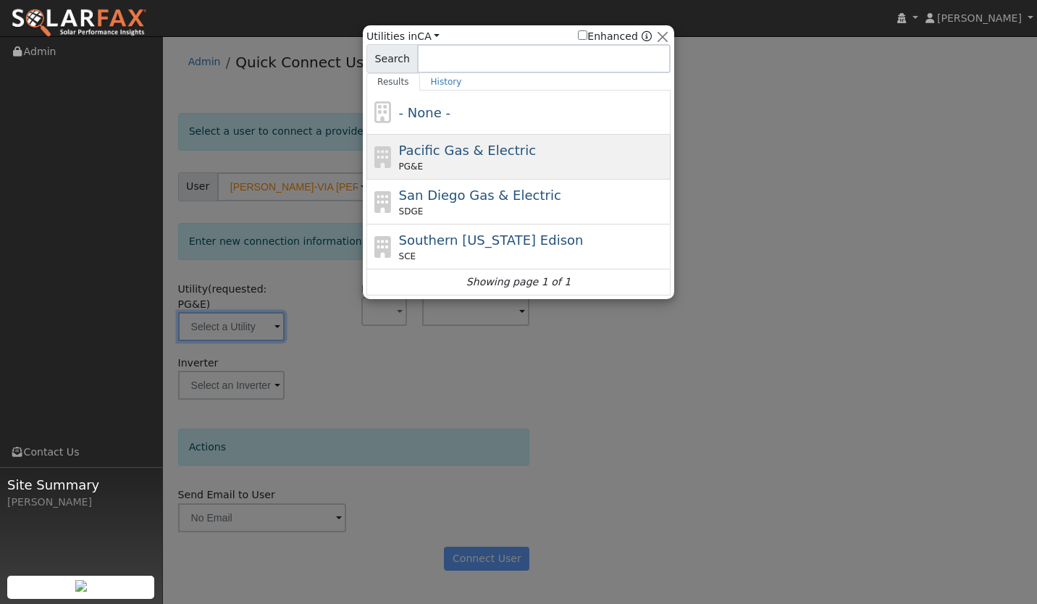
click at [485, 153] on span "Pacific Gas & Electric" at bounding box center [467, 150] width 137 height 15
type input "PG&E"
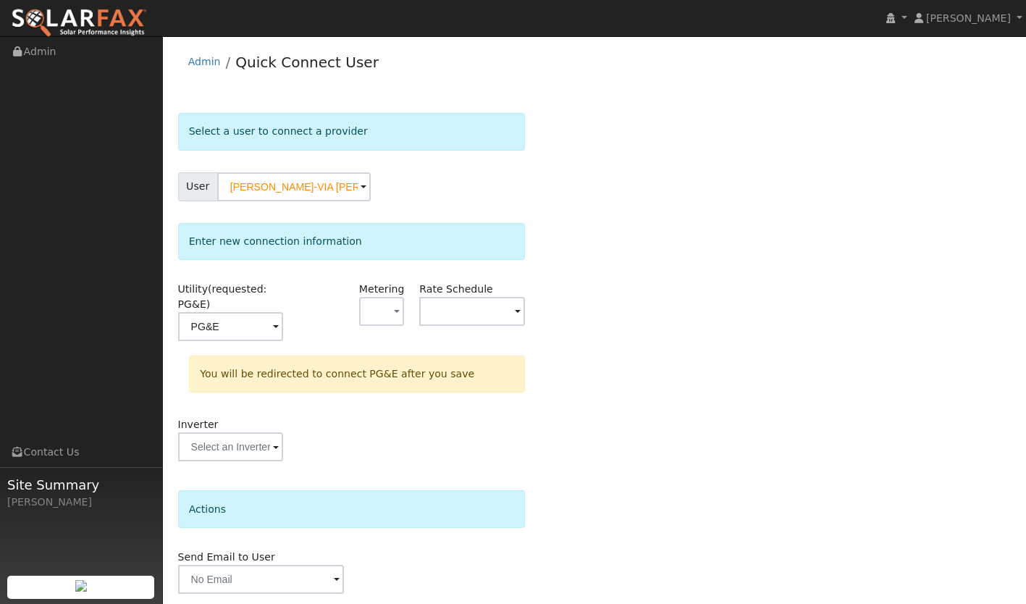
scroll to position [50, 0]
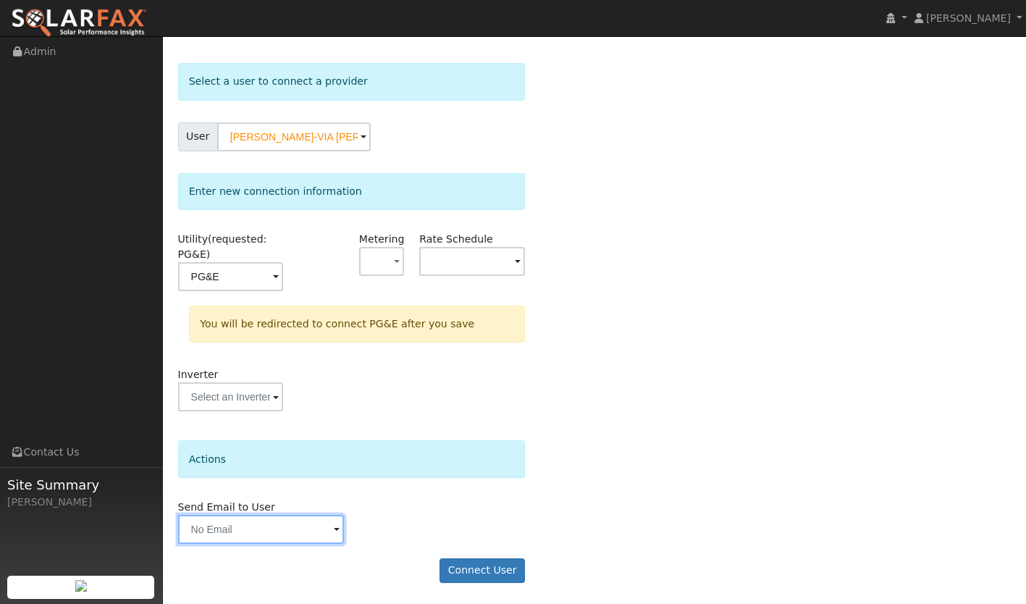
click at [244, 541] on input "text" at bounding box center [261, 529] width 166 height 29
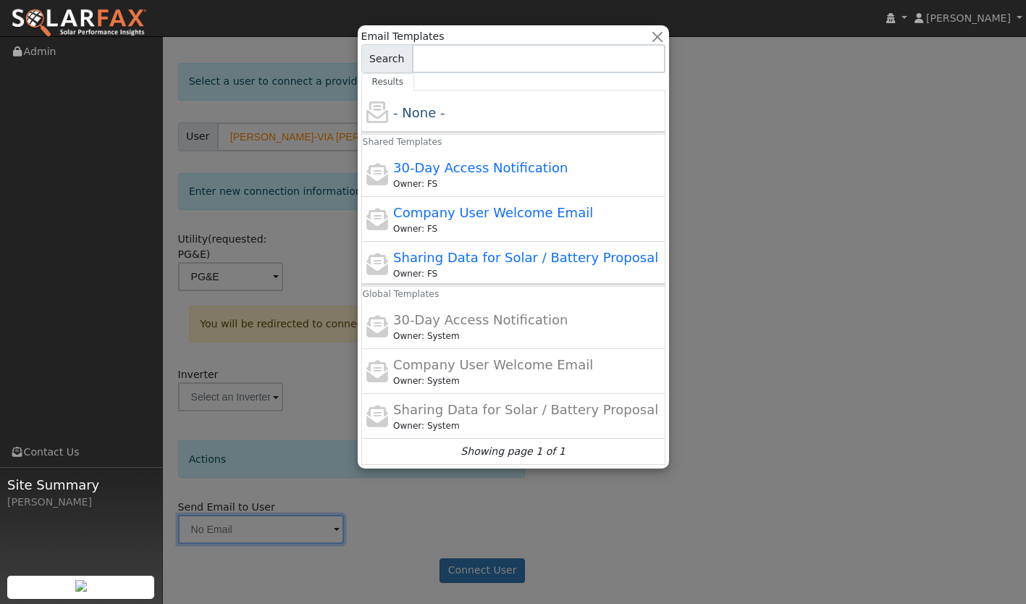
click at [515, 482] on div at bounding box center [513, 302] width 1026 height 604
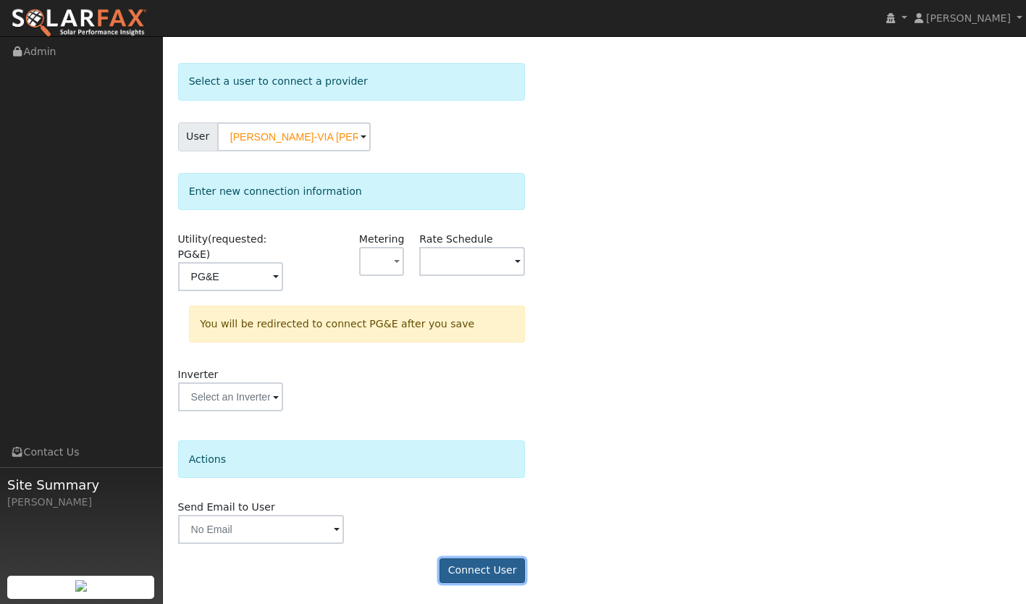
click at [473, 572] on button "Connect User" at bounding box center [481, 570] width 85 height 25
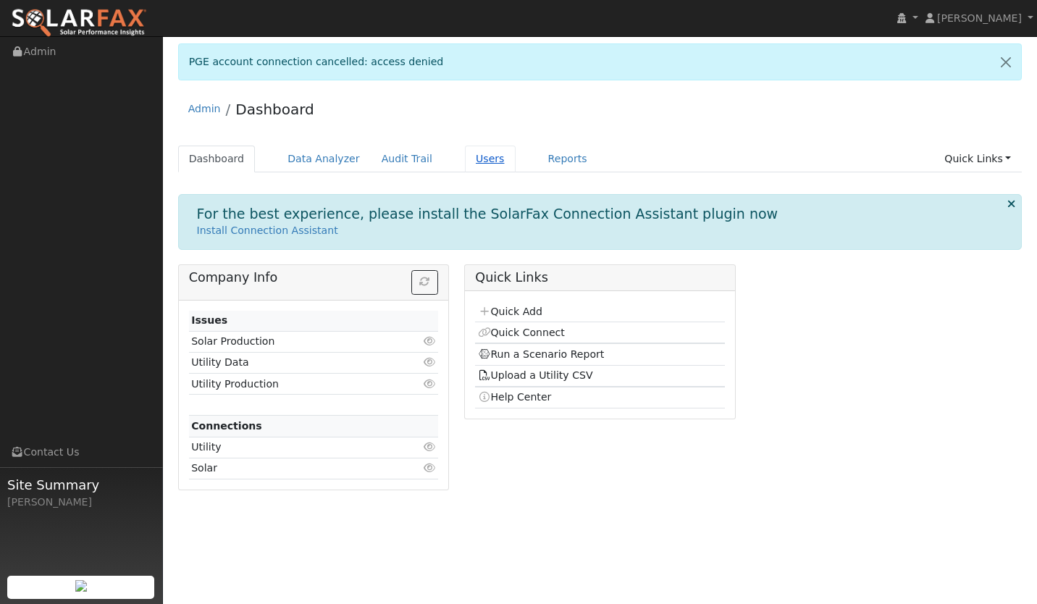
click at [465, 159] on link "Users" at bounding box center [490, 159] width 51 height 27
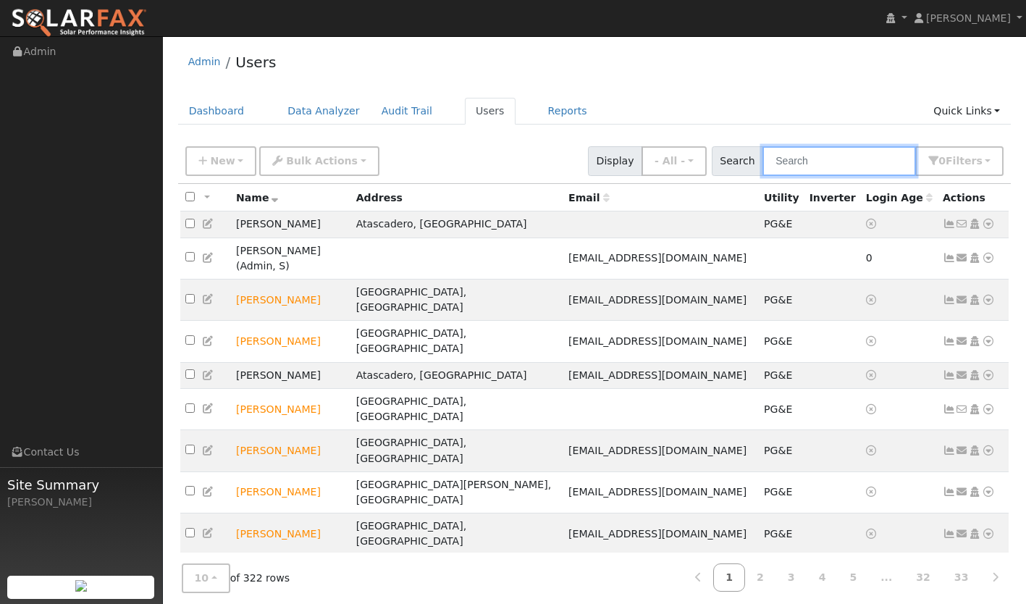
click at [798, 155] on input "text" at bounding box center [838, 161] width 153 height 30
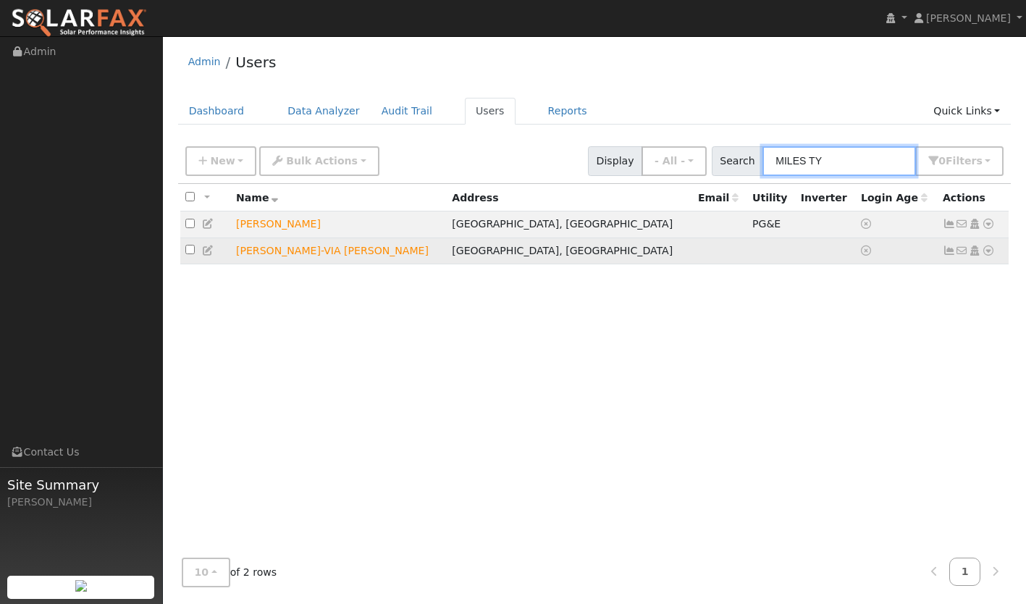
type input "MILES TY"
click at [987, 251] on icon at bounding box center [988, 250] width 13 height 10
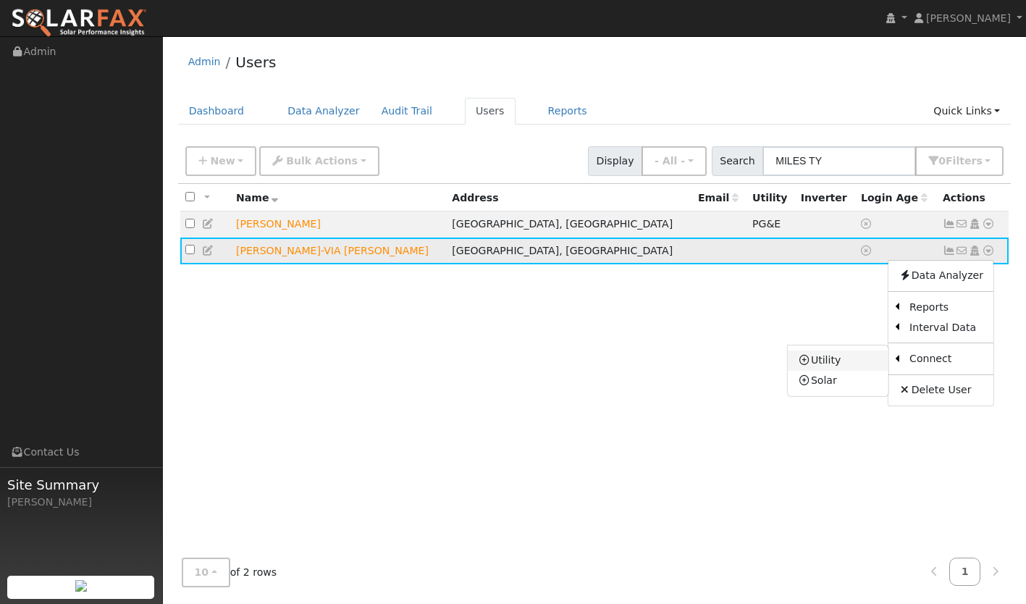
click at [843, 360] on link "Utility" at bounding box center [838, 360] width 101 height 20
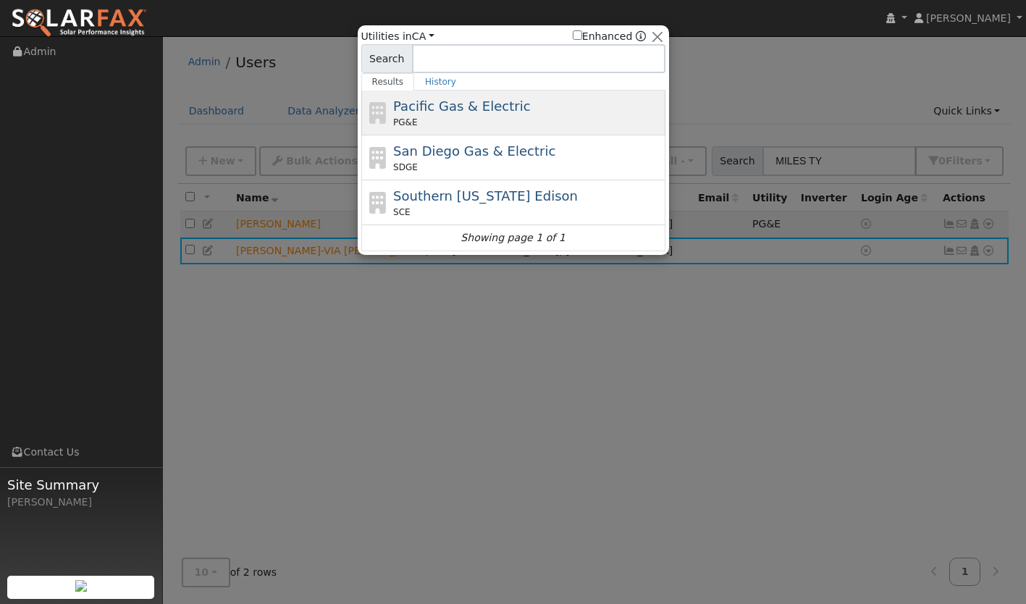
click at [434, 123] on div "PG&E" at bounding box center [527, 122] width 269 height 13
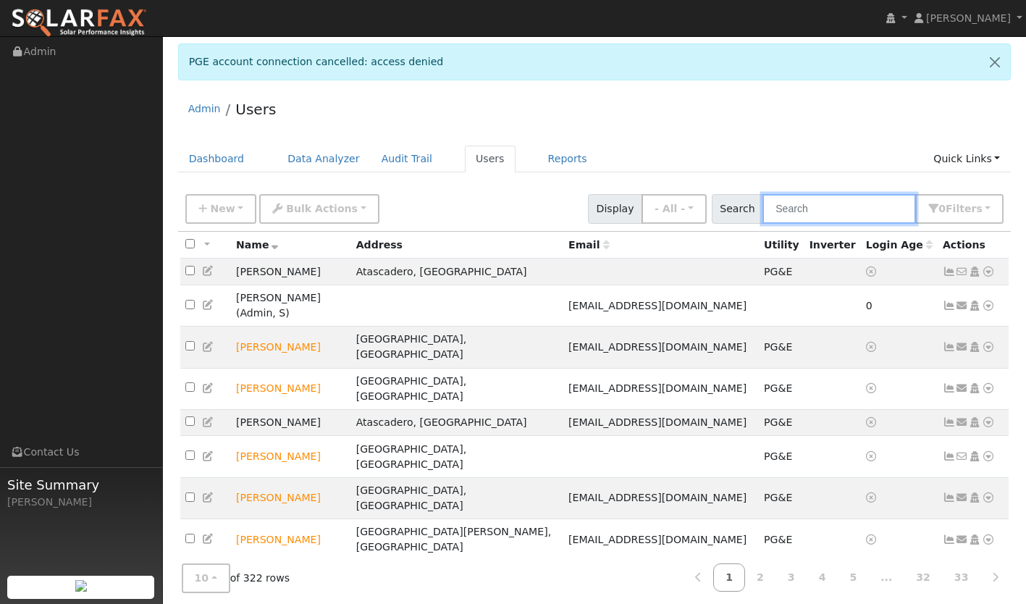
click at [836, 211] on input "text" at bounding box center [838, 209] width 153 height 30
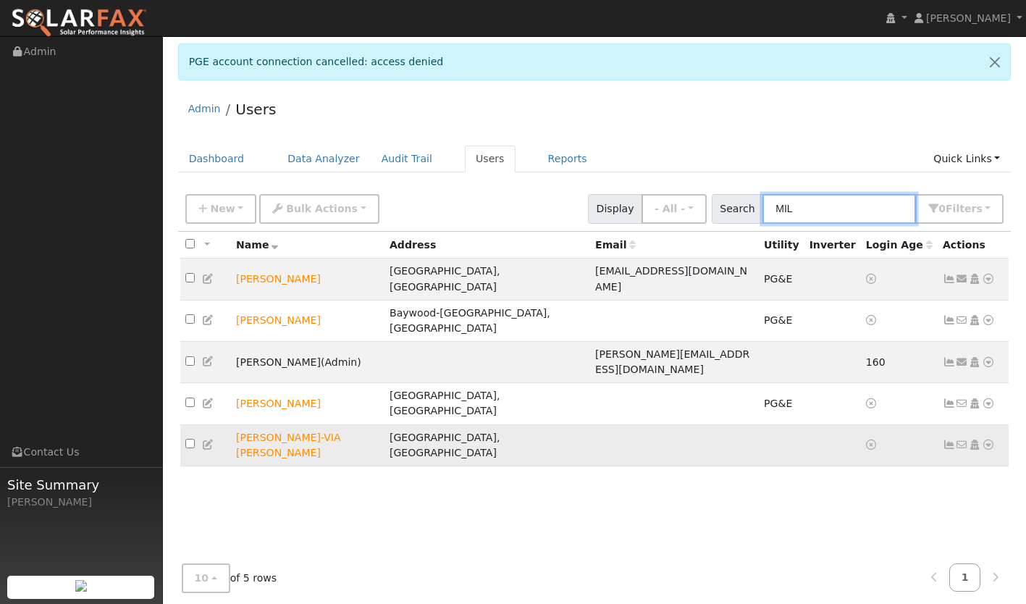
type input "MIL"
click at [990, 437] on link at bounding box center [988, 444] width 13 height 15
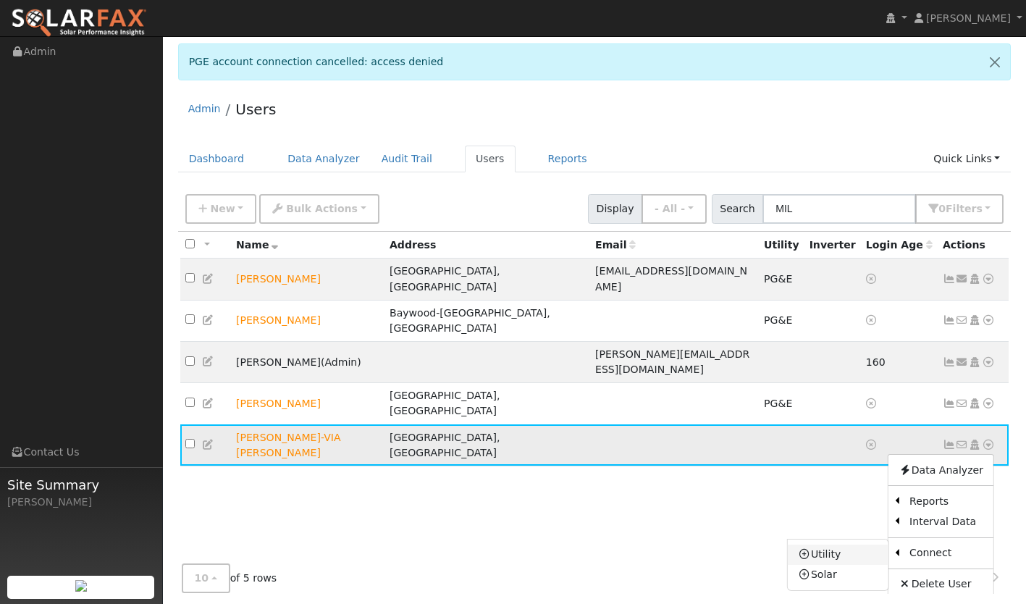
click at [825, 544] on link "Utility" at bounding box center [838, 554] width 101 height 20
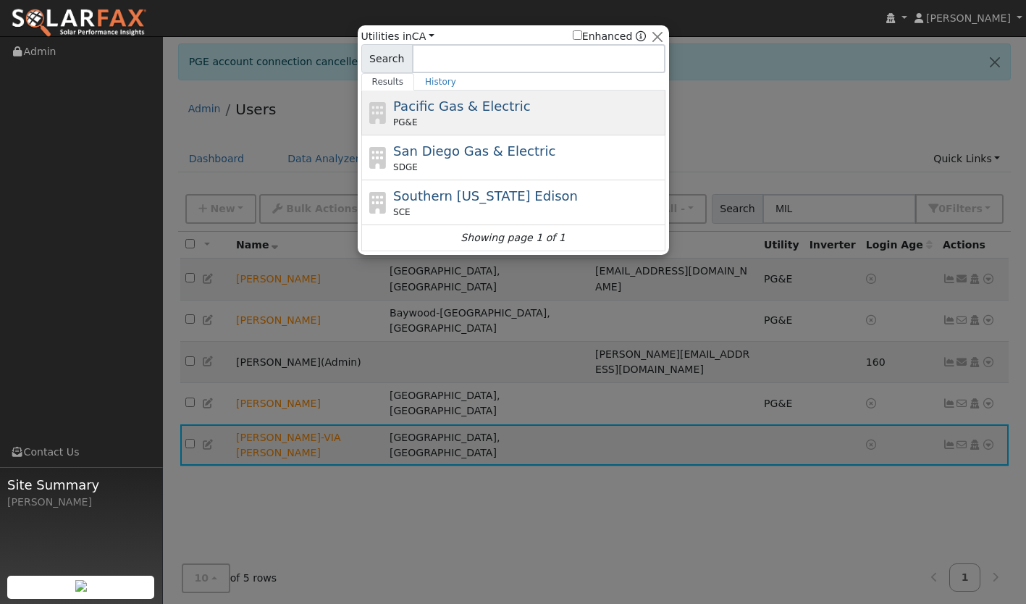
click at [466, 115] on div "Pacific Gas & Electric PG&E" at bounding box center [527, 112] width 269 height 33
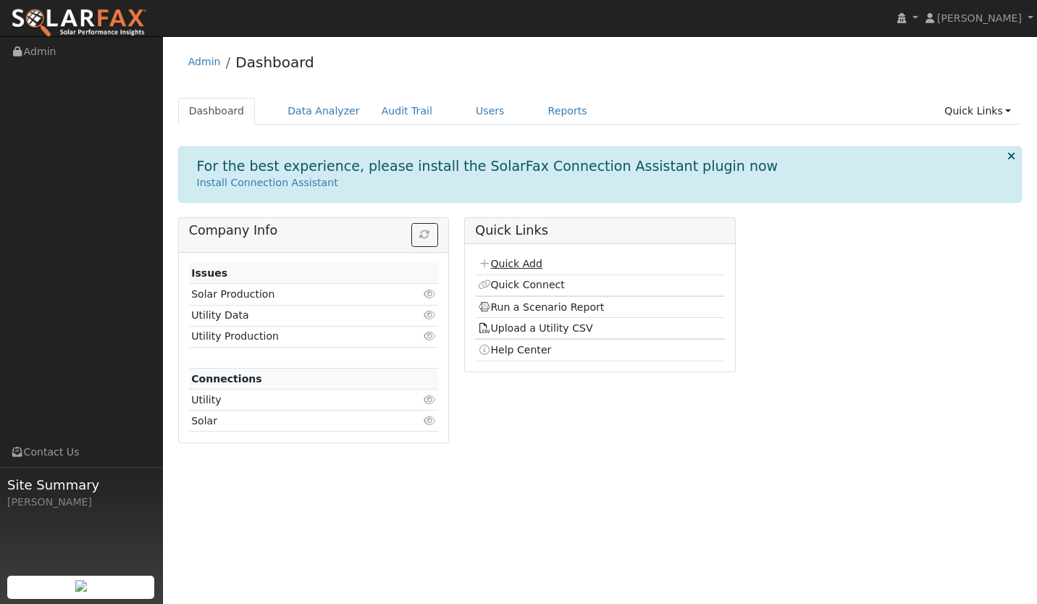
click at [506, 269] on link "Quick Add" at bounding box center [510, 264] width 64 height 12
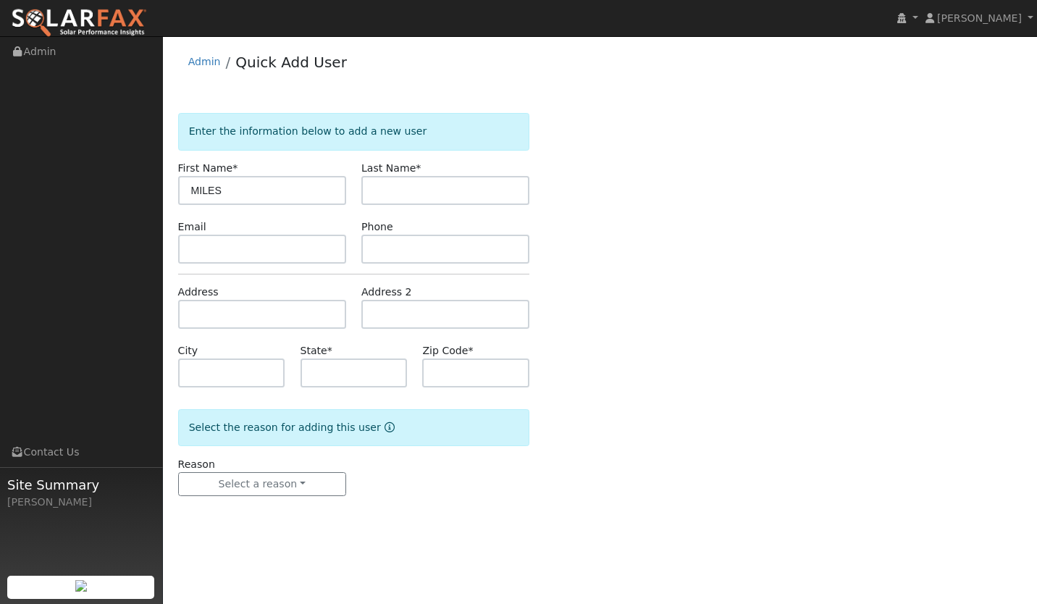
type input "MILES"
click at [406, 193] on input "text" at bounding box center [445, 190] width 168 height 29
type input "[PERSON_NAME]-"
click at [72, 22] on img at bounding box center [79, 23] width 136 height 30
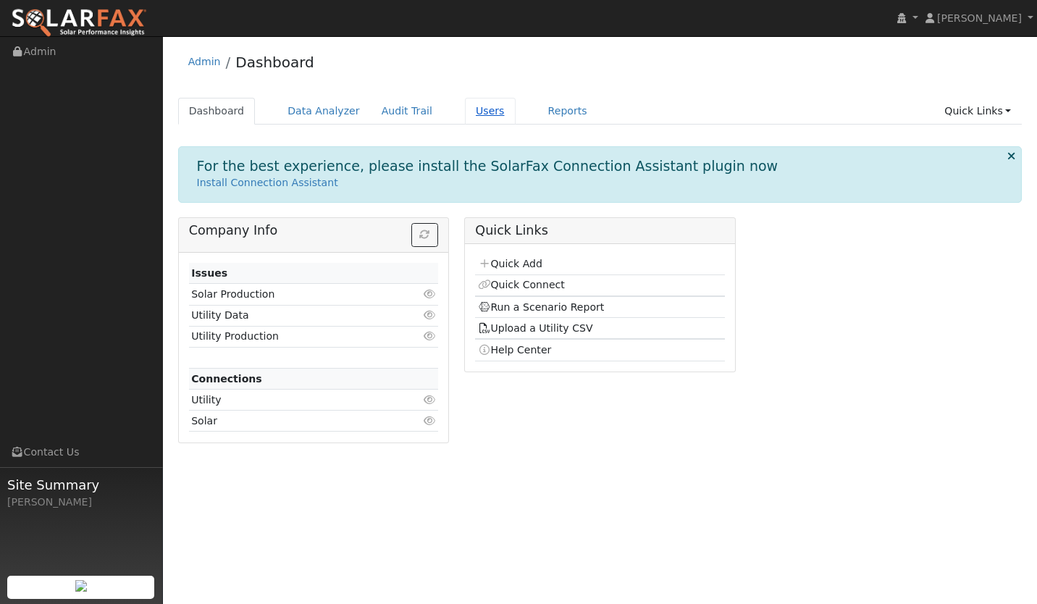
click at [480, 119] on link "Users" at bounding box center [490, 111] width 51 height 27
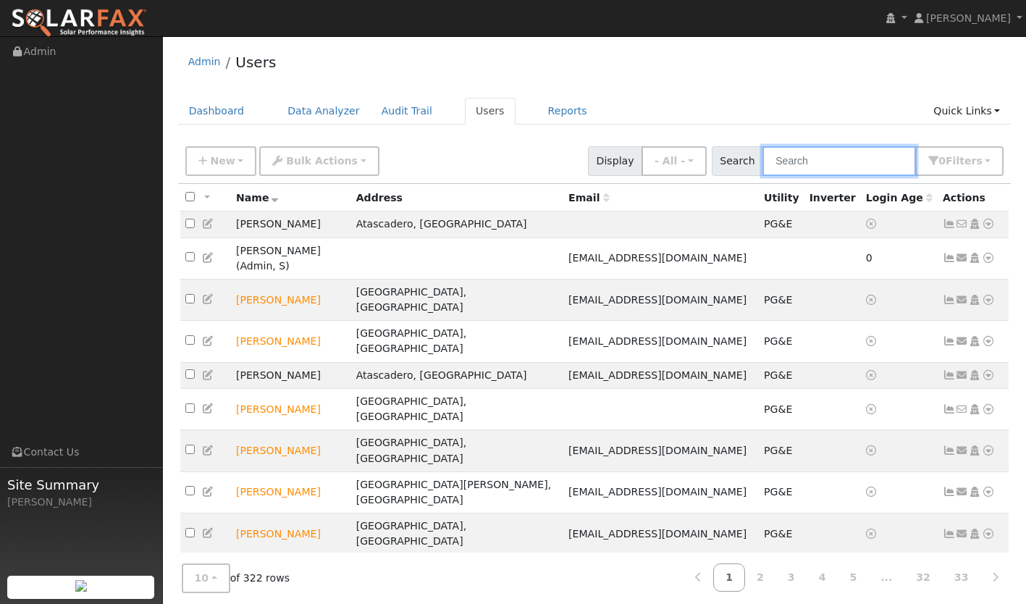
click at [823, 172] on input "text" at bounding box center [838, 161] width 153 height 30
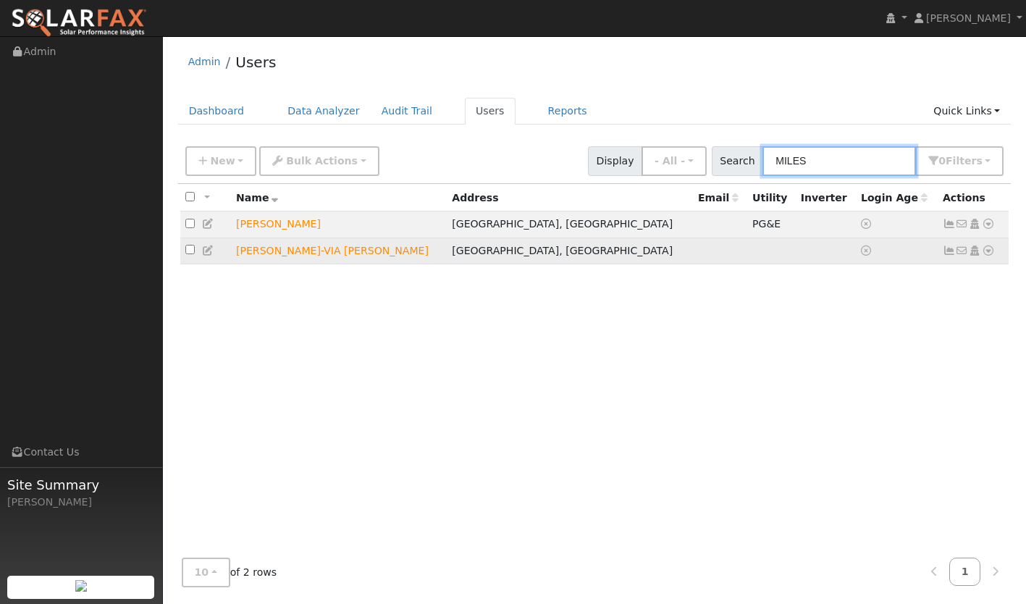
type input "MILES"
click at [985, 256] on icon at bounding box center [988, 250] width 13 height 10
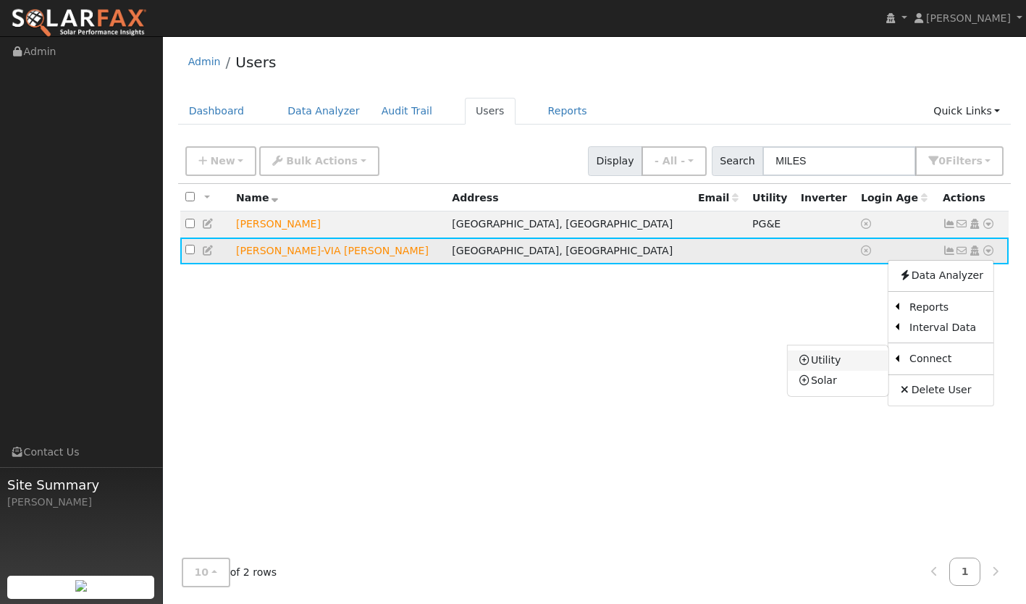
click at [832, 365] on link "Utility" at bounding box center [838, 360] width 101 height 20
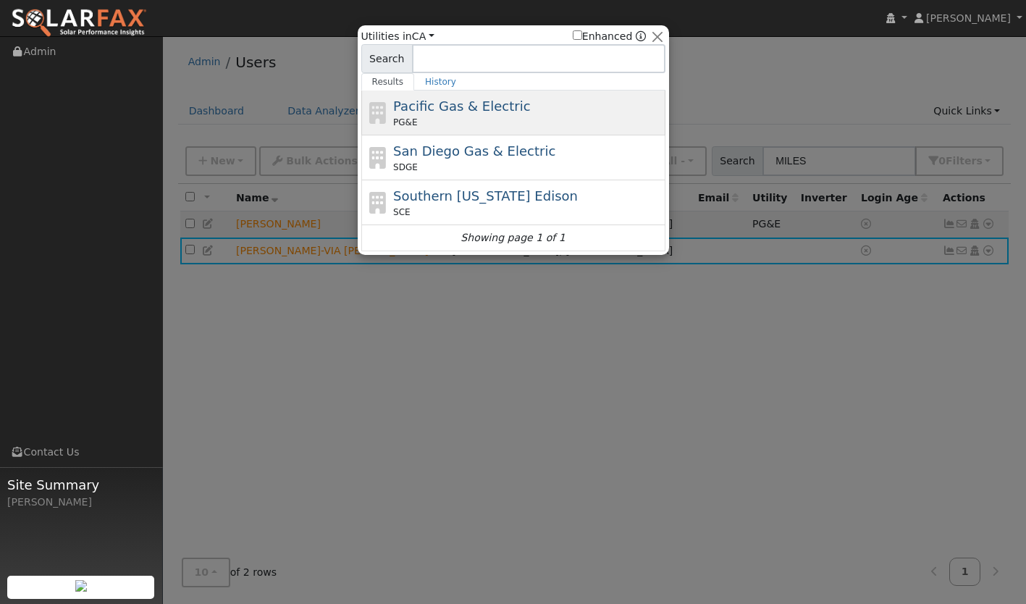
click at [459, 104] on span "Pacific Gas & Electric" at bounding box center [461, 105] width 137 height 15
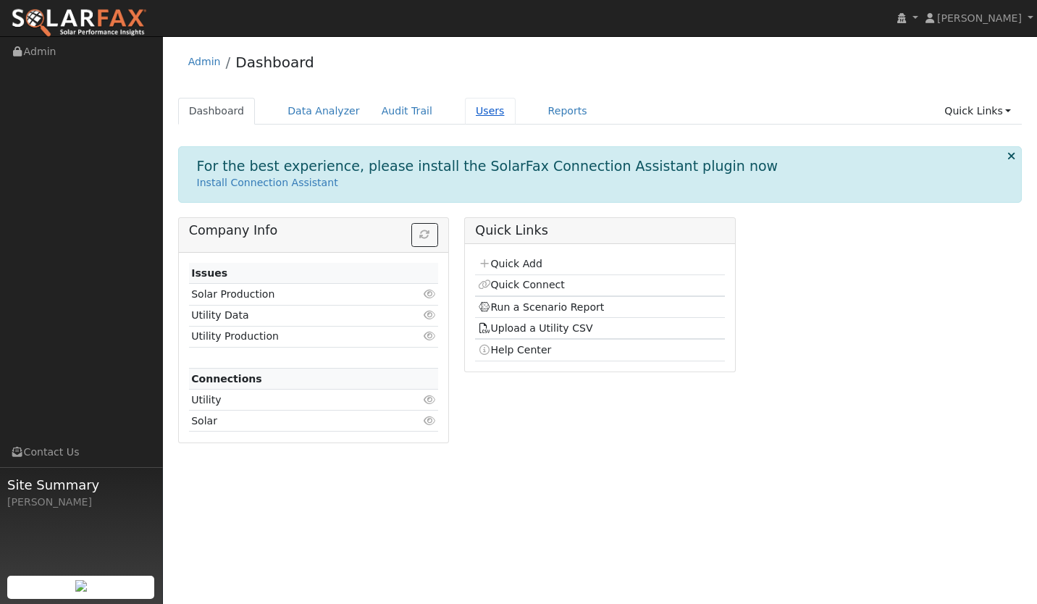
click at [470, 108] on link "Users" at bounding box center [490, 111] width 51 height 27
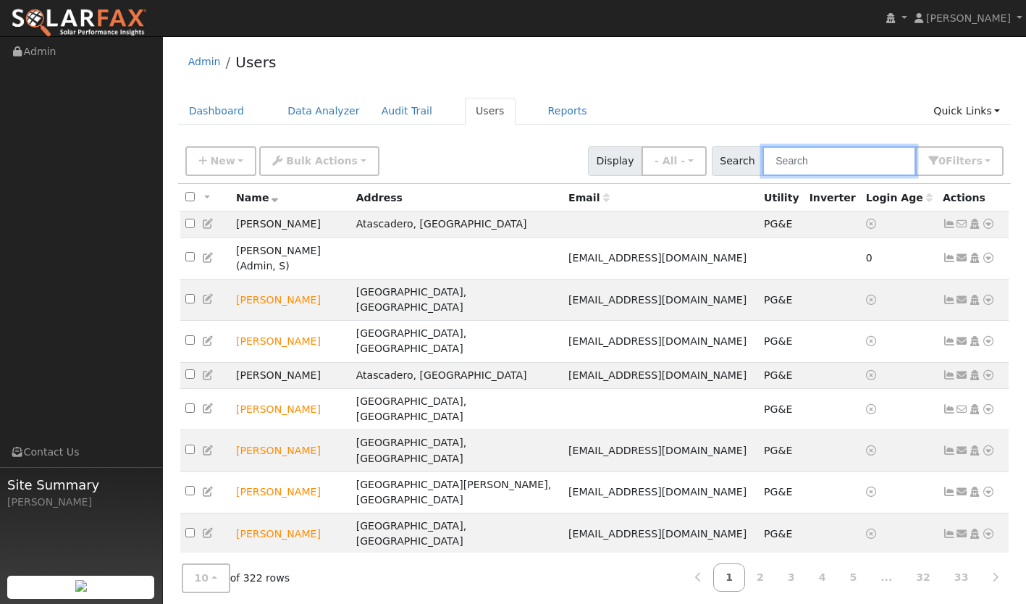
click at [841, 165] on input "text" at bounding box center [838, 161] width 153 height 30
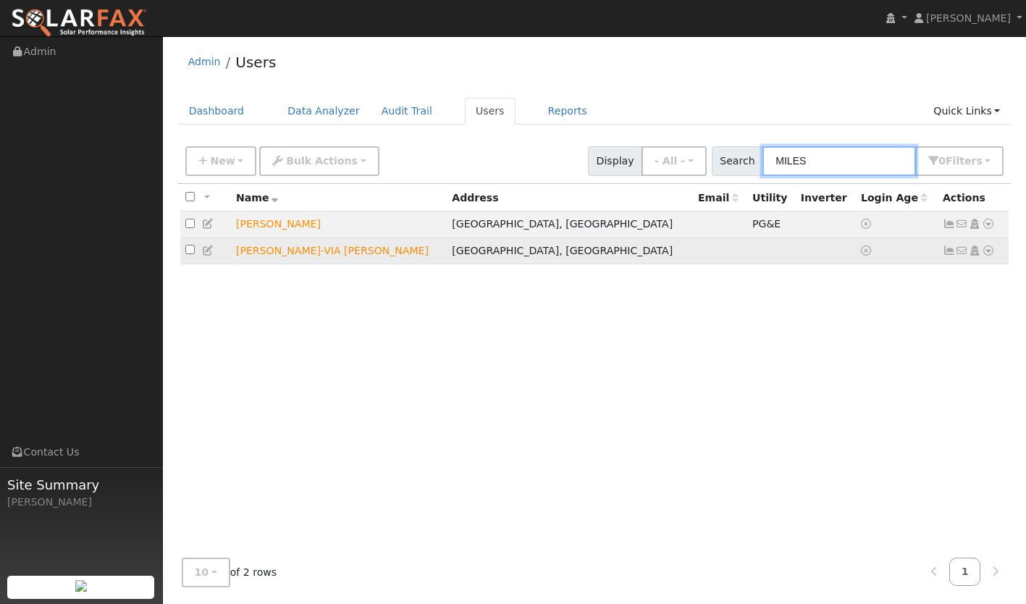
type input "MILES"
click at [990, 255] on icon at bounding box center [988, 250] width 13 height 10
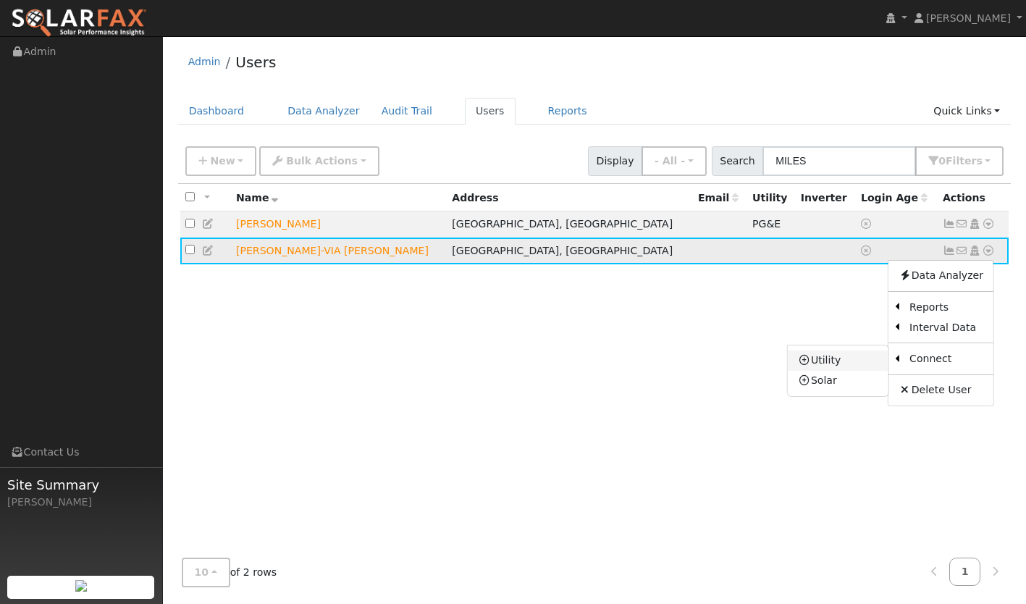
click at [852, 360] on link "Utility" at bounding box center [838, 360] width 101 height 20
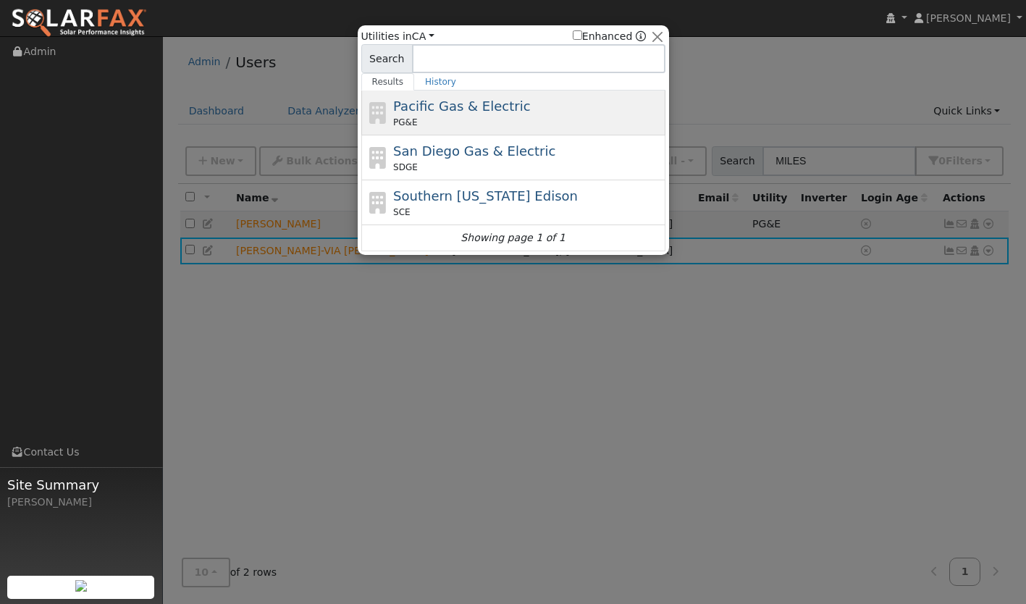
click at [507, 117] on div "PG&E" at bounding box center [527, 122] width 269 height 13
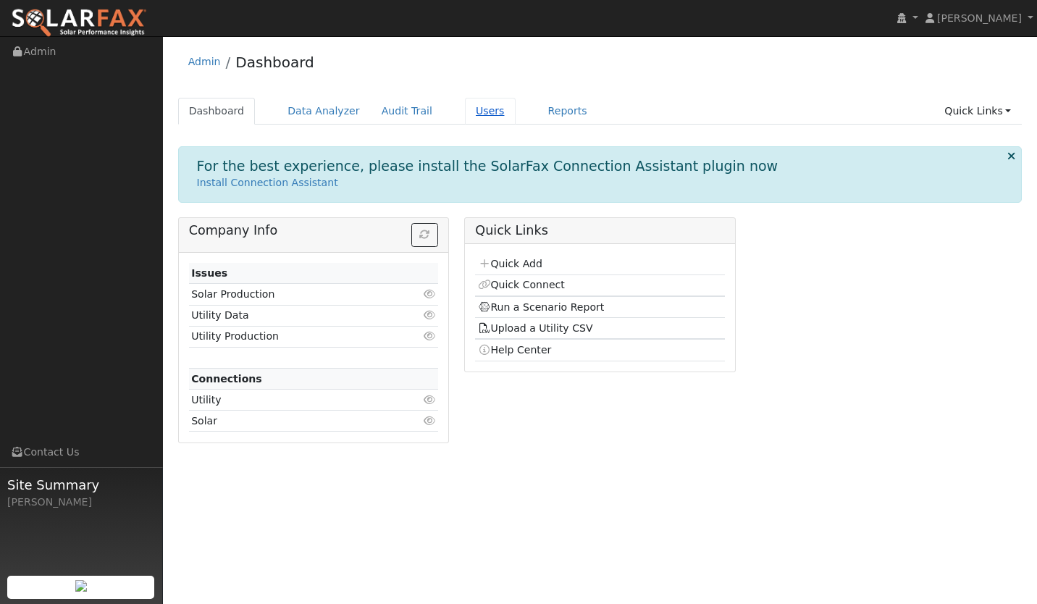
click at [465, 114] on link "Users" at bounding box center [490, 111] width 51 height 27
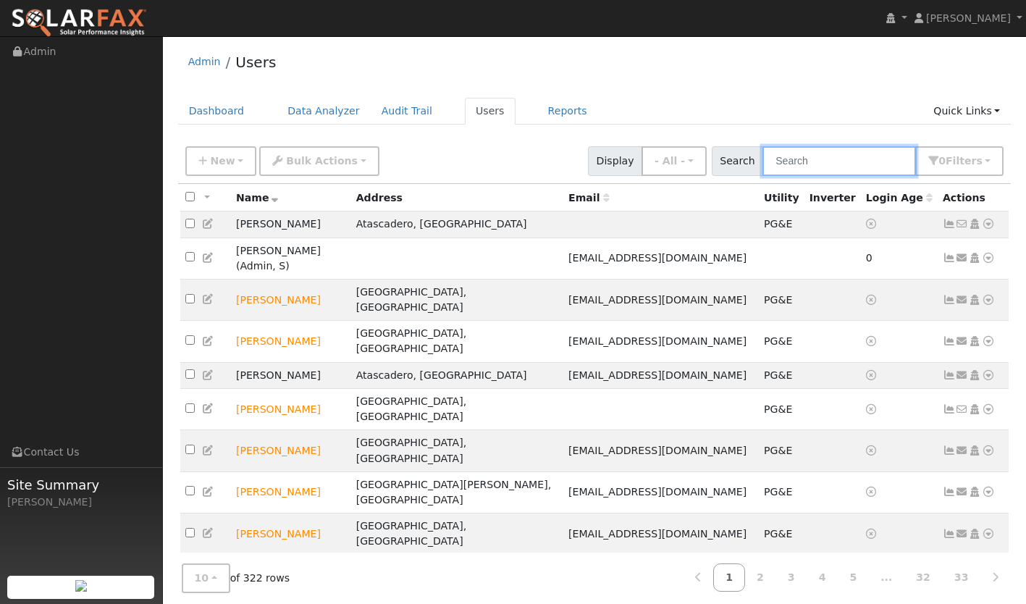
click at [801, 153] on input "text" at bounding box center [838, 161] width 153 height 30
type input "m"
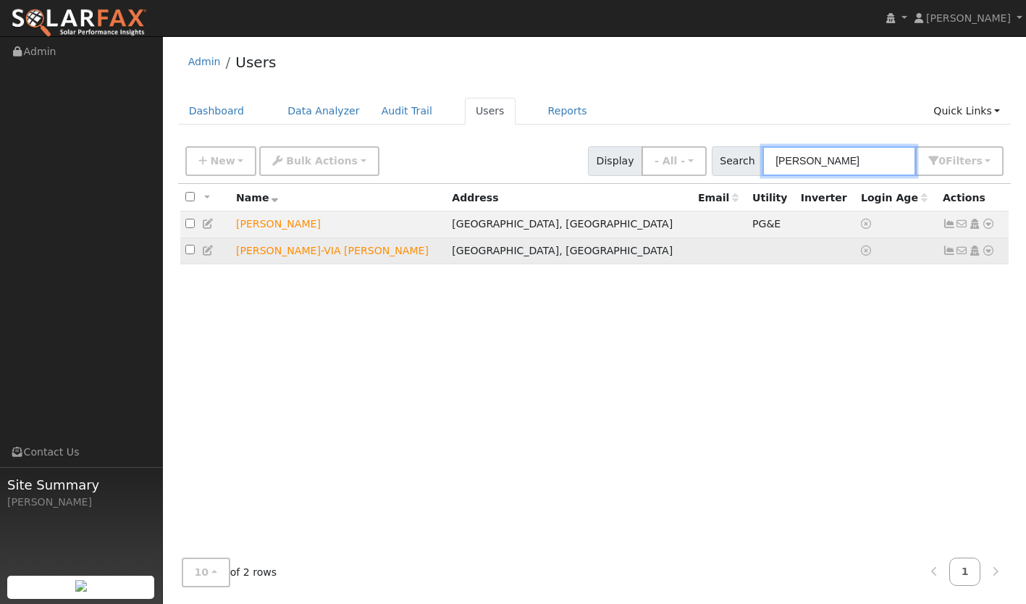
type input "miles tyrone"
click at [984, 251] on icon at bounding box center [988, 250] width 13 height 10
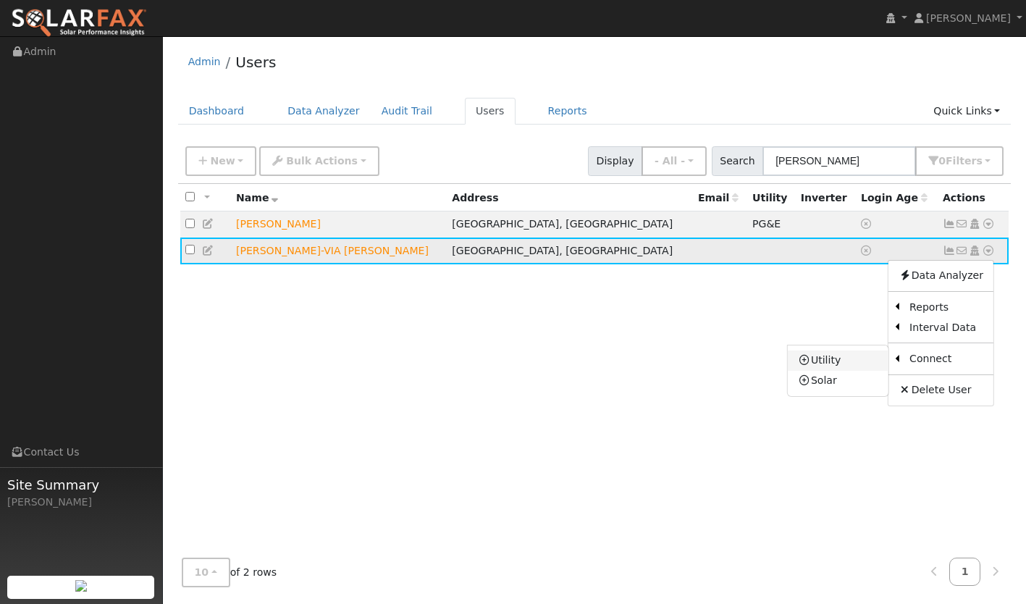
click at [844, 359] on link "Utility" at bounding box center [838, 360] width 101 height 20
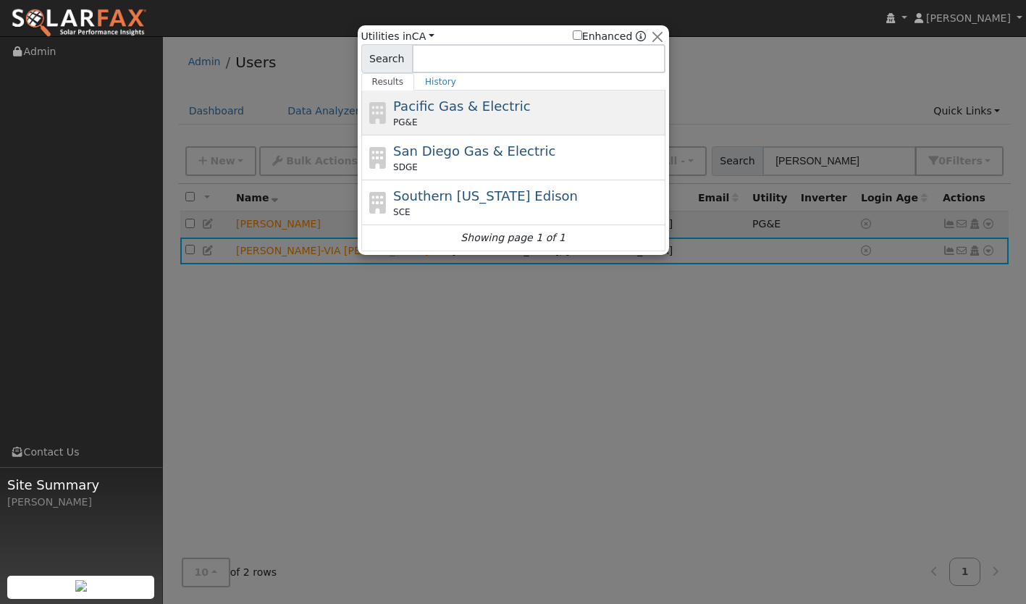
click at [470, 104] on span "Pacific Gas & Electric" at bounding box center [461, 105] width 137 height 15
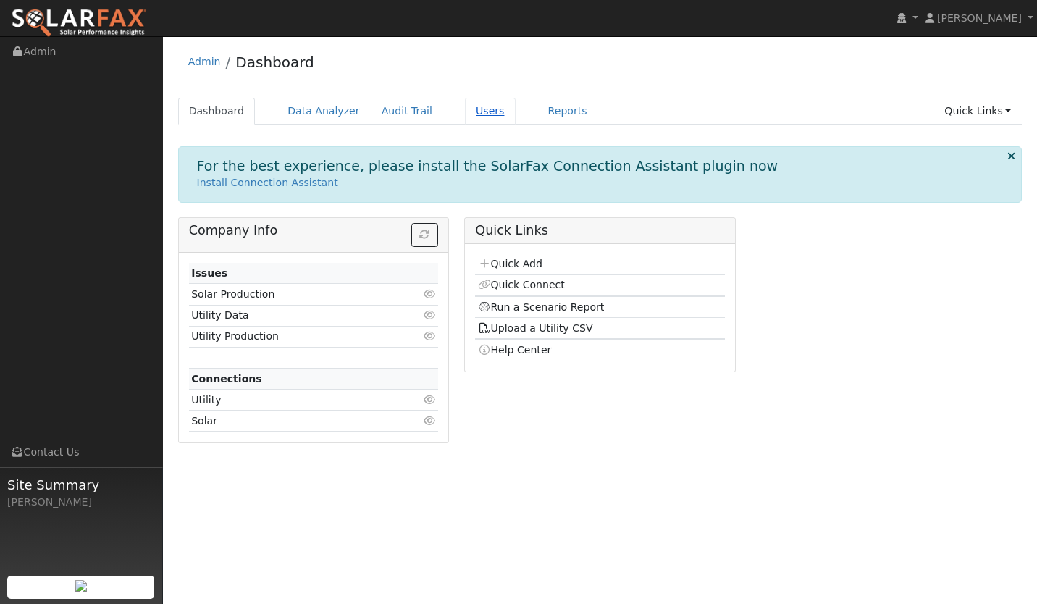
click at [473, 116] on link "Users" at bounding box center [490, 111] width 51 height 27
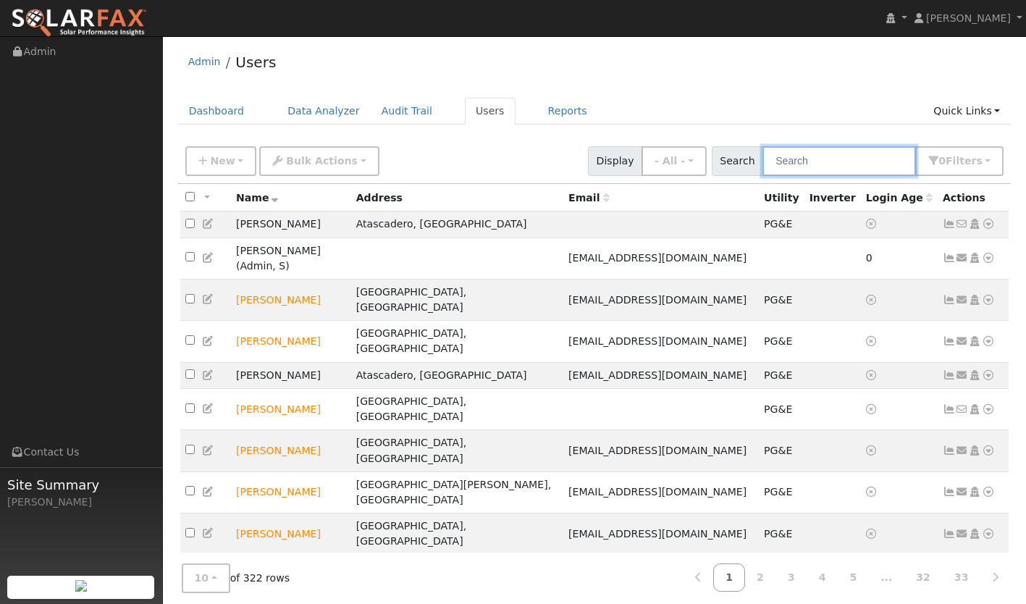
click at [851, 151] on input "text" at bounding box center [838, 161] width 153 height 30
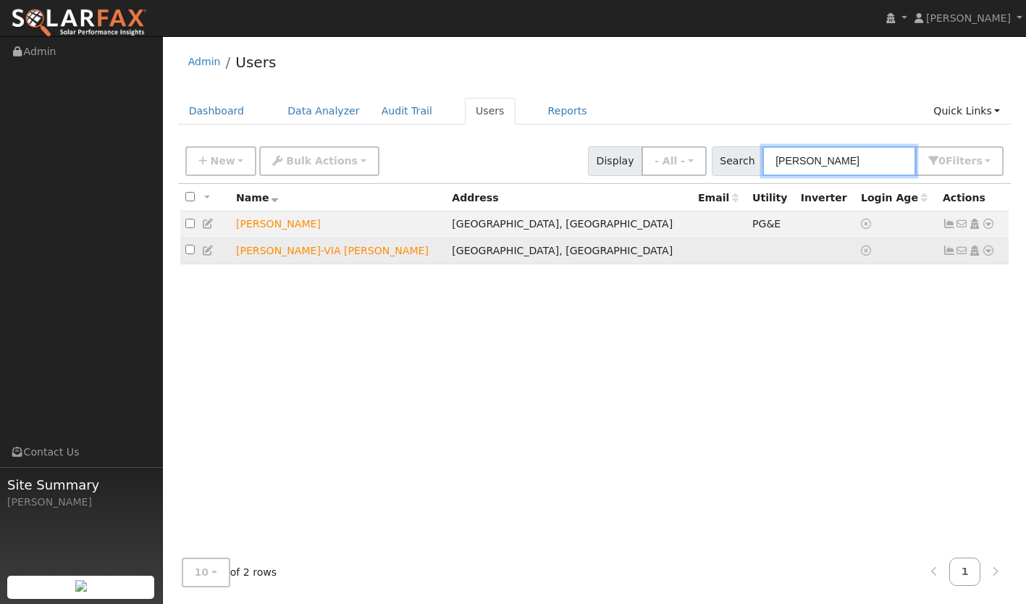
type input "miles tyrone"
click at [981, 250] on div "Data Analyzer Reports Scenario Health Check Energy Audit Account Timeline User …" at bounding box center [988, 250] width 14 height 15
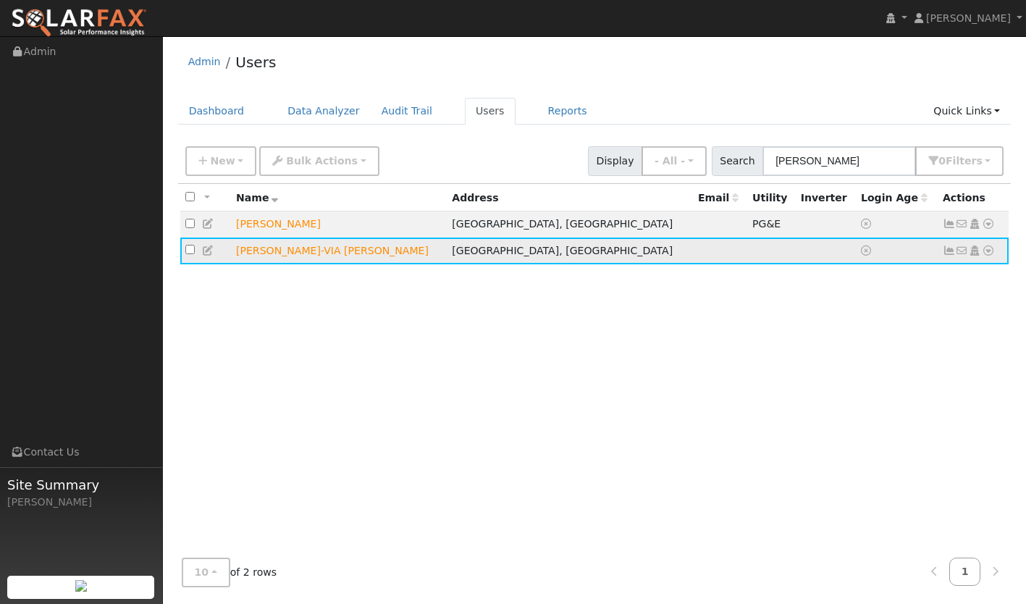
click at [987, 256] on icon at bounding box center [988, 250] width 13 height 10
click at [925, 396] on link "Delete User" at bounding box center [940, 390] width 105 height 20
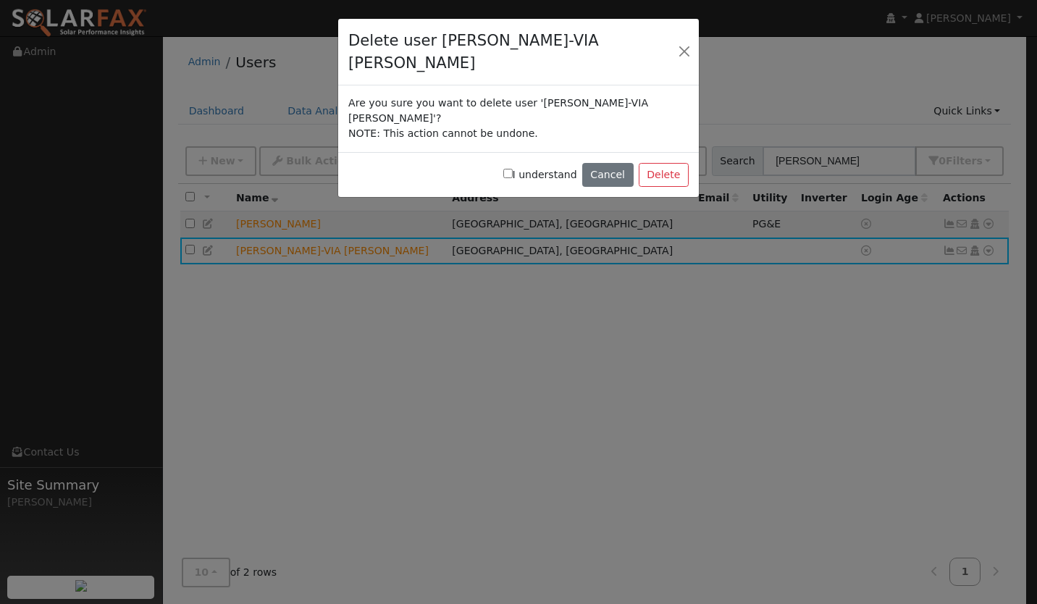
click at [530, 167] on label "I understand" at bounding box center [540, 174] width 74 height 15
click at [513, 169] on input "I understand" at bounding box center [507, 173] width 9 height 9
checkbox input "true"
click at [678, 163] on button "Delete" at bounding box center [663, 175] width 50 height 25
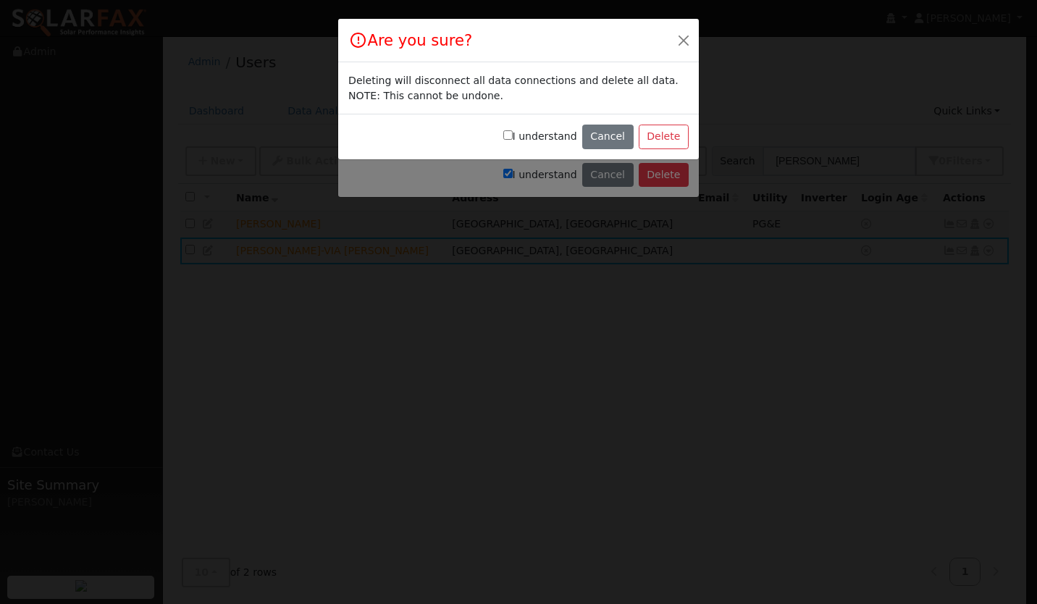
click at [540, 135] on label "I understand" at bounding box center [540, 136] width 74 height 15
click at [513, 135] on input "I understand" at bounding box center [507, 134] width 9 height 9
checkbox input "true"
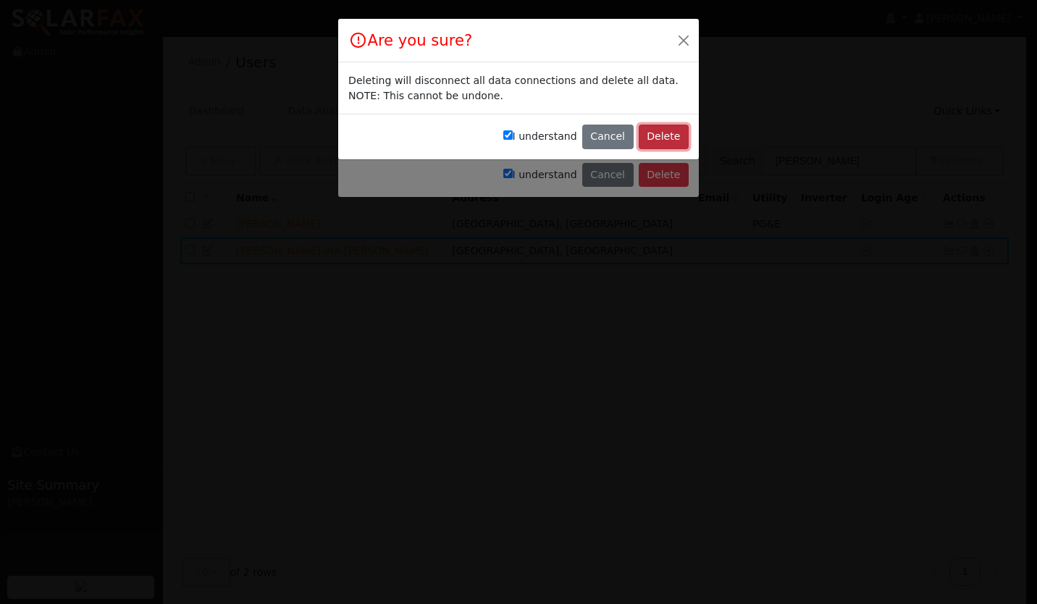
click at [650, 140] on button "Delete" at bounding box center [663, 137] width 50 height 25
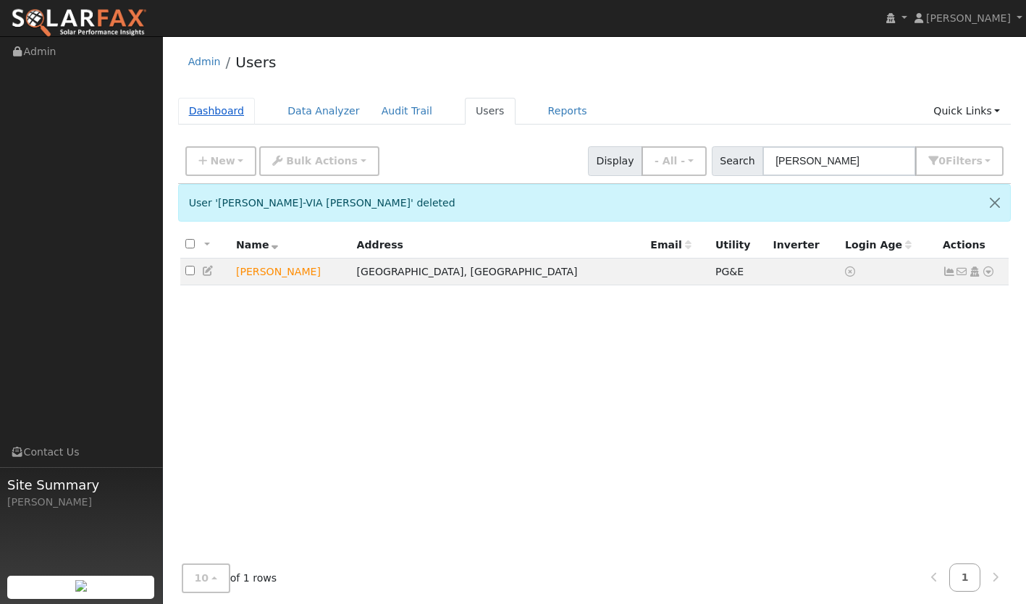
click at [237, 114] on link "Dashboard" at bounding box center [216, 111] width 77 height 27
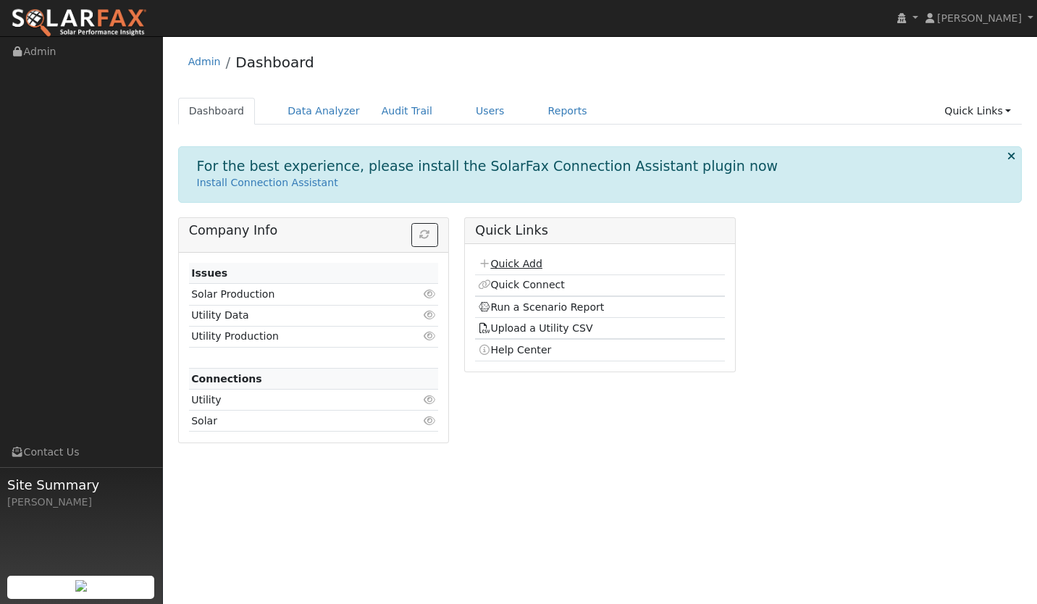
click at [510, 189] on p "Install Connection Assistant" at bounding box center [600, 182] width 806 height 15
click at [506, 259] on link "Quick Add" at bounding box center [510, 264] width 64 height 12
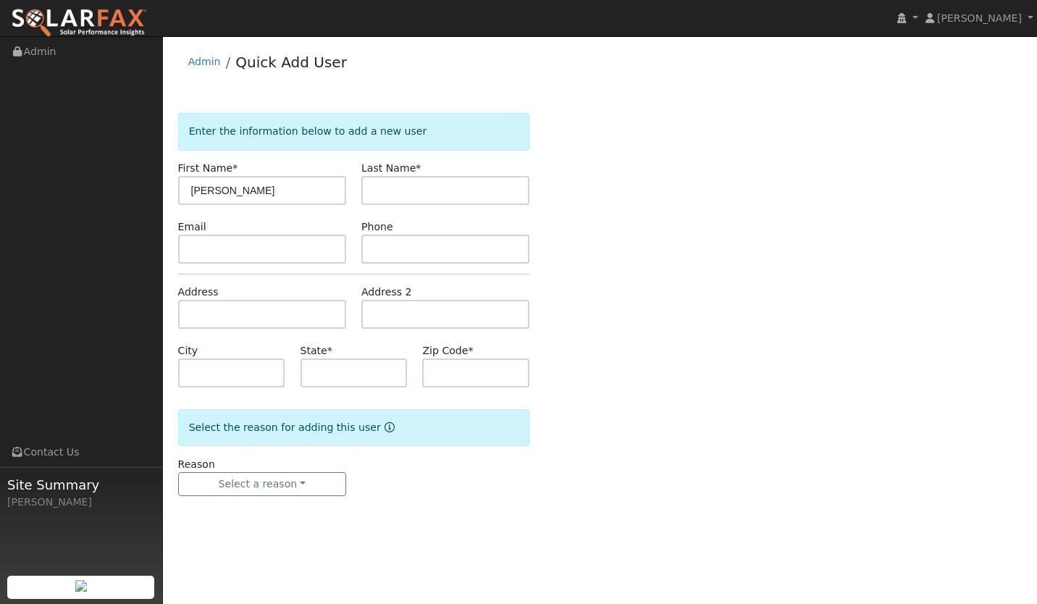
type input "[PERSON_NAME]"
click at [408, 197] on input "text" at bounding box center [445, 190] width 168 height 29
type input "VIA NINA"
click at [246, 323] on input "text" at bounding box center [262, 314] width 168 height 29
type input "4620 Via Nina"
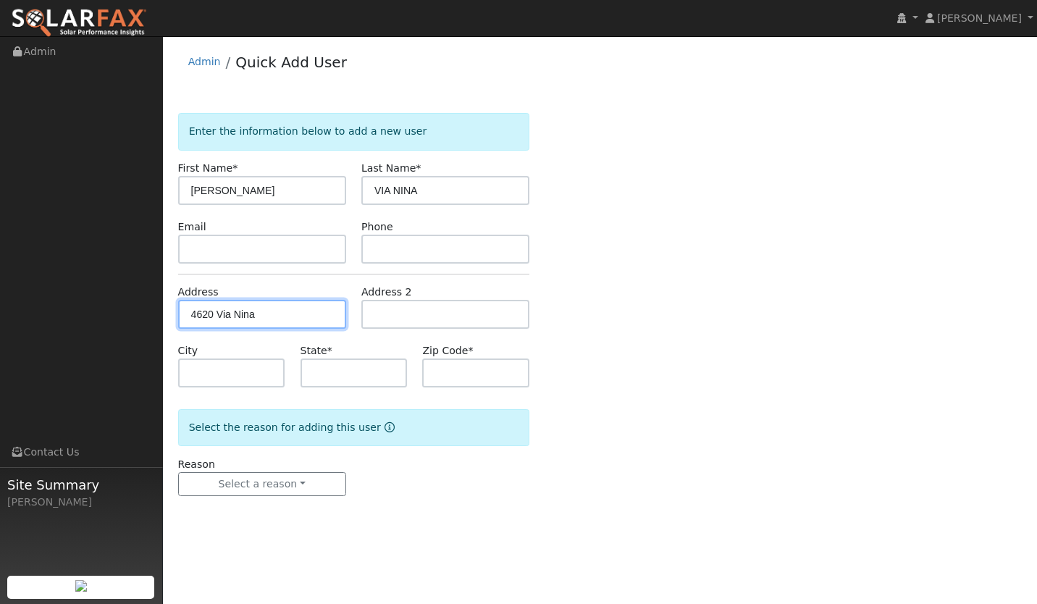
type input "Santa [PERSON_NAME]"
type input "CA"
type input "93455"
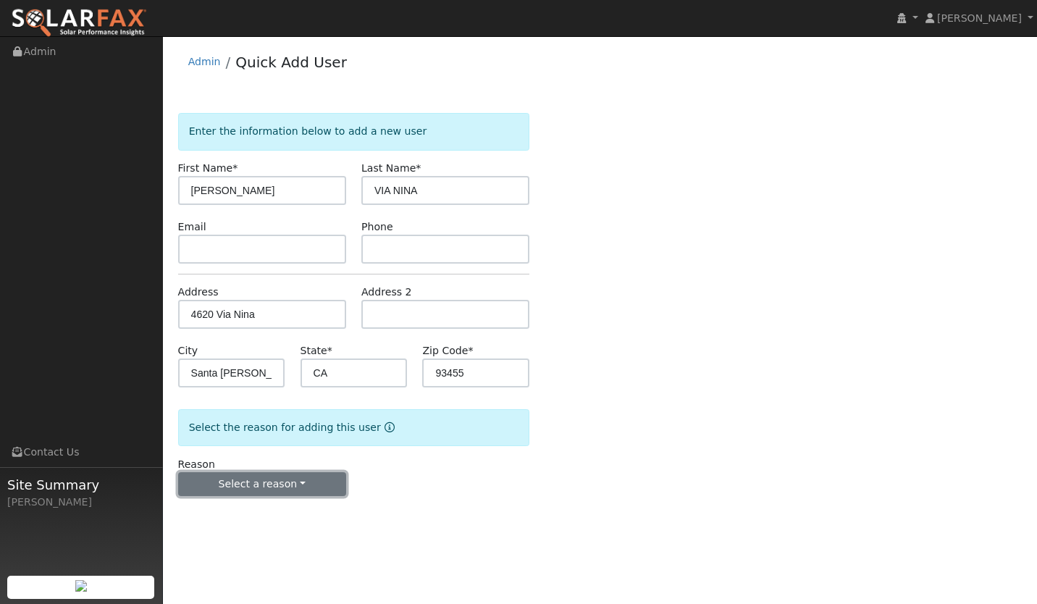
click at [285, 481] on button "Select a reason" at bounding box center [262, 484] width 168 height 25
click at [269, 513] on link "New lead" at bounding box center [259, 514] width 160 height 20
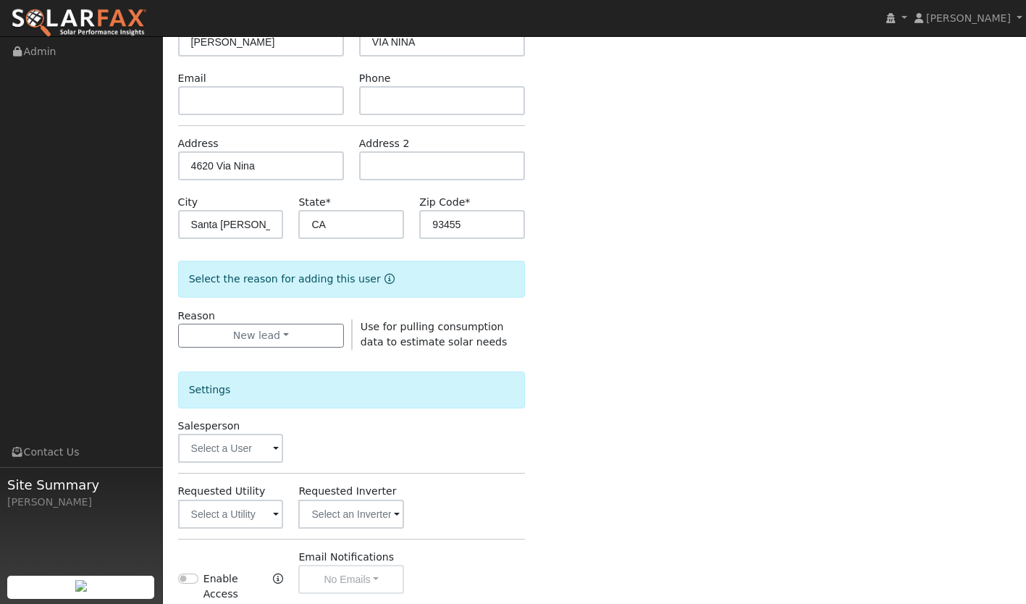
scroll to position [152, 0]
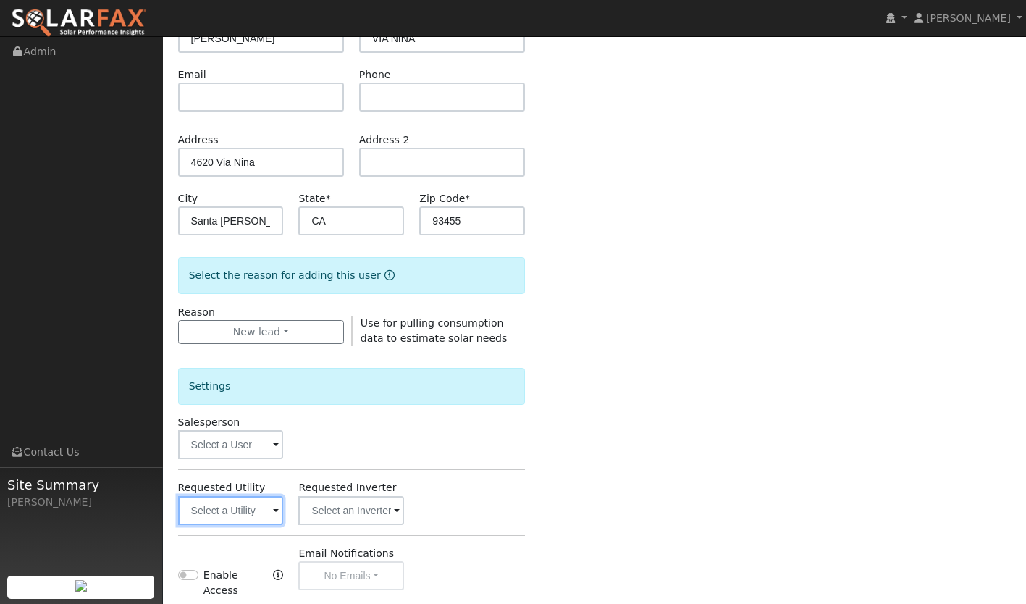
click at [243, 524] on input "text" at bounding box center [231, 510] width 106 height 29
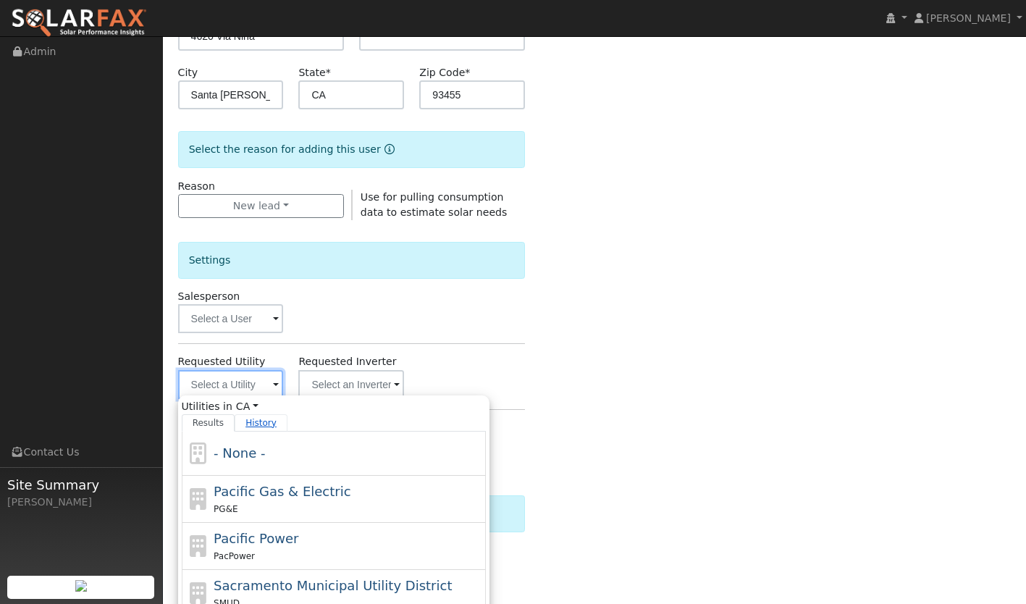
scroll to position [287, 0]
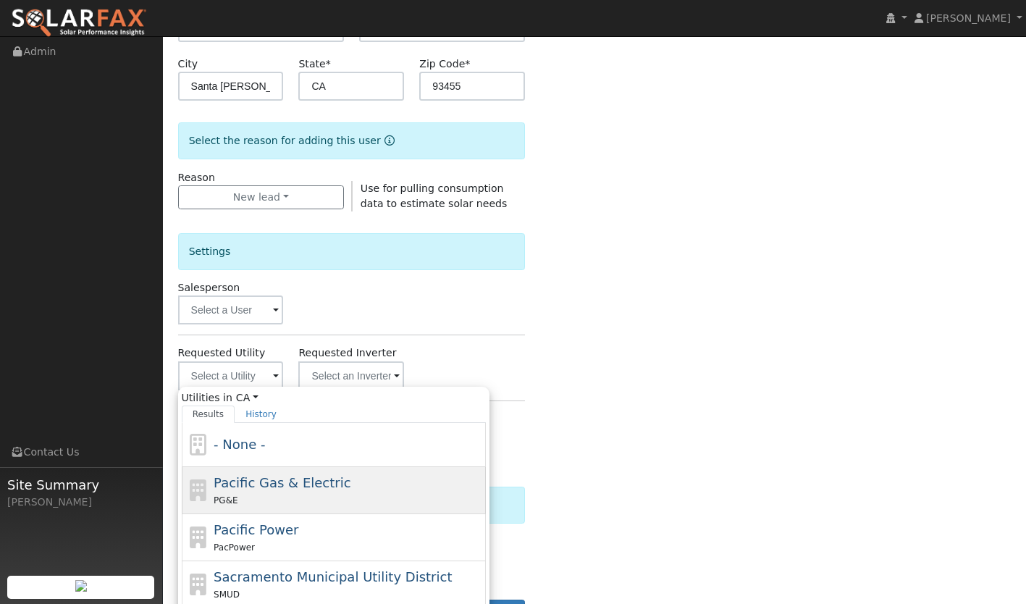
click at [248, 502] on div "PG&E" at bounding box center [348, 499] width 269 height 15
type input "Pacific Gas & Electric"
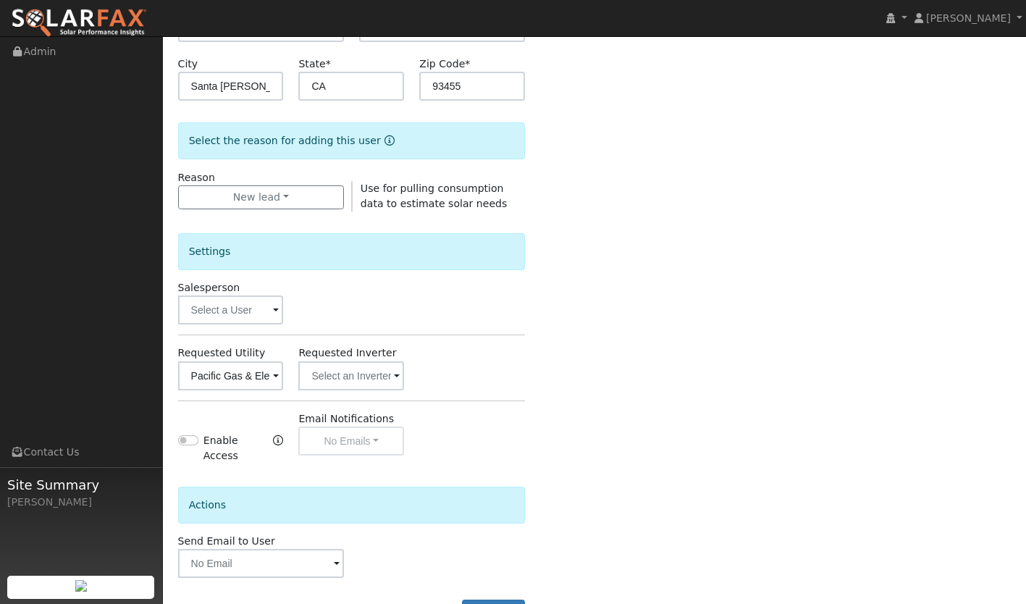
scroll to position [334, 0]
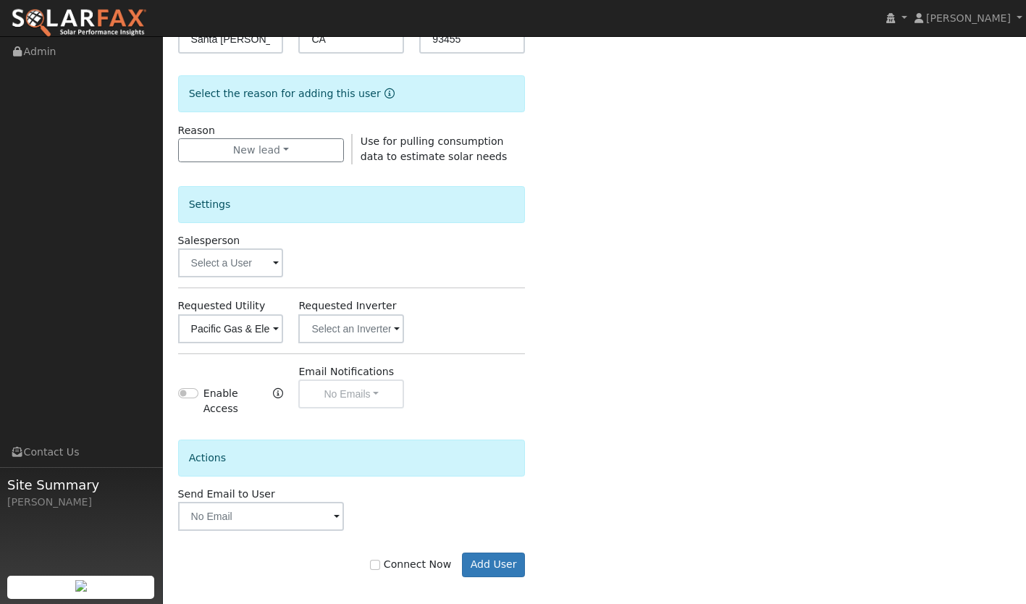
click at [388, 560] on label "Connect Now" at bounding box center [410, 564] width 81 height 15
click at [380, 560] on input "Connect Now" at bounding box center [375, 565] width 10 height 10
checkbox input "true"
click at [494, 557] on button "Add User" at bounding box center [493, 564] width 63 height 25
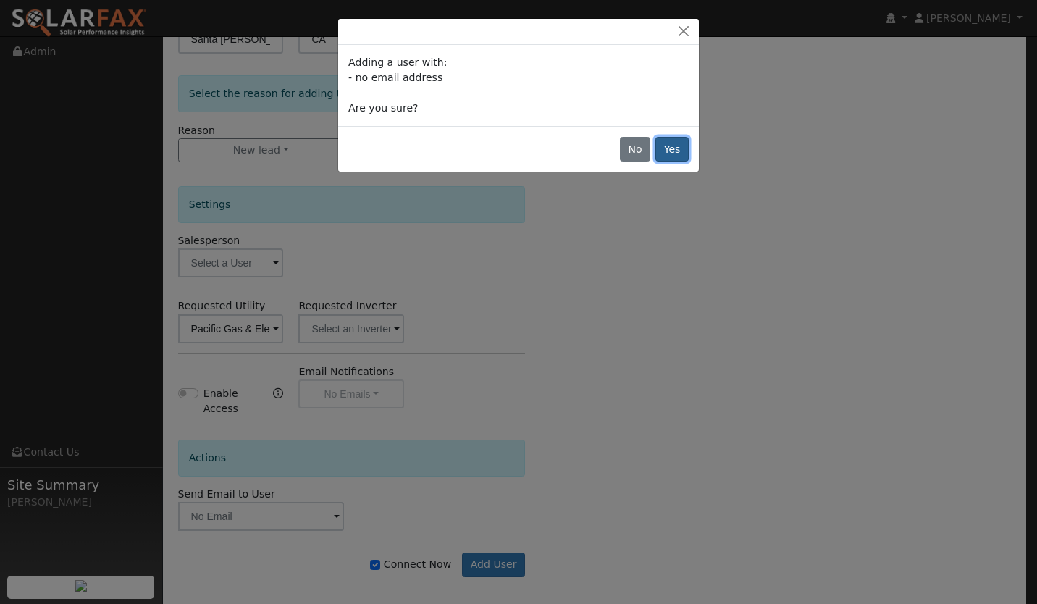
click at [673, 156] on button "Yes" at bounding box center [671, 149] width 33 height 25
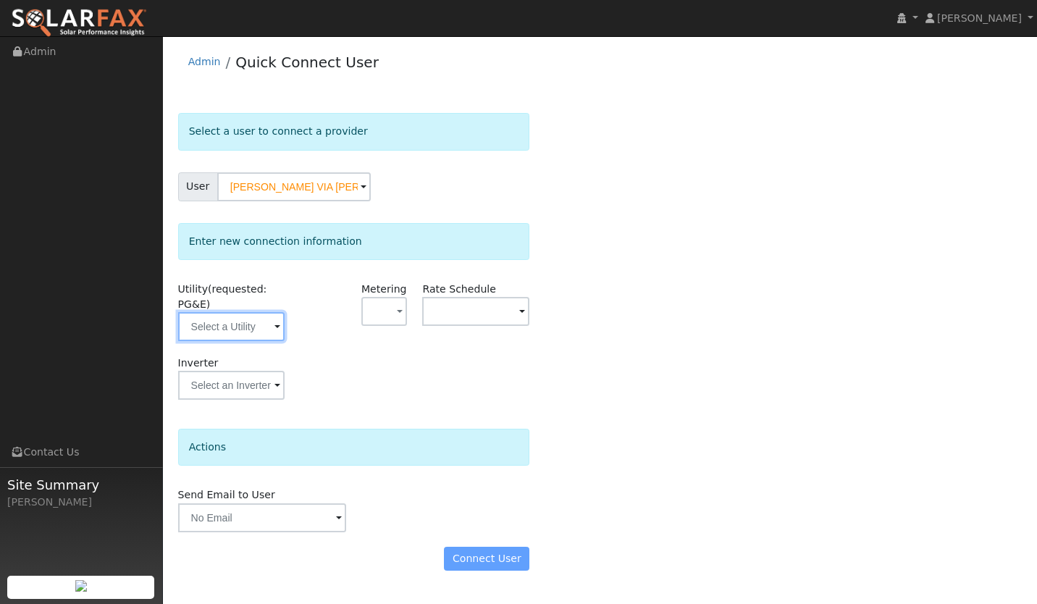
click at [234, 330] on input "text" at bounding box center [231, 326] width 107 height 29
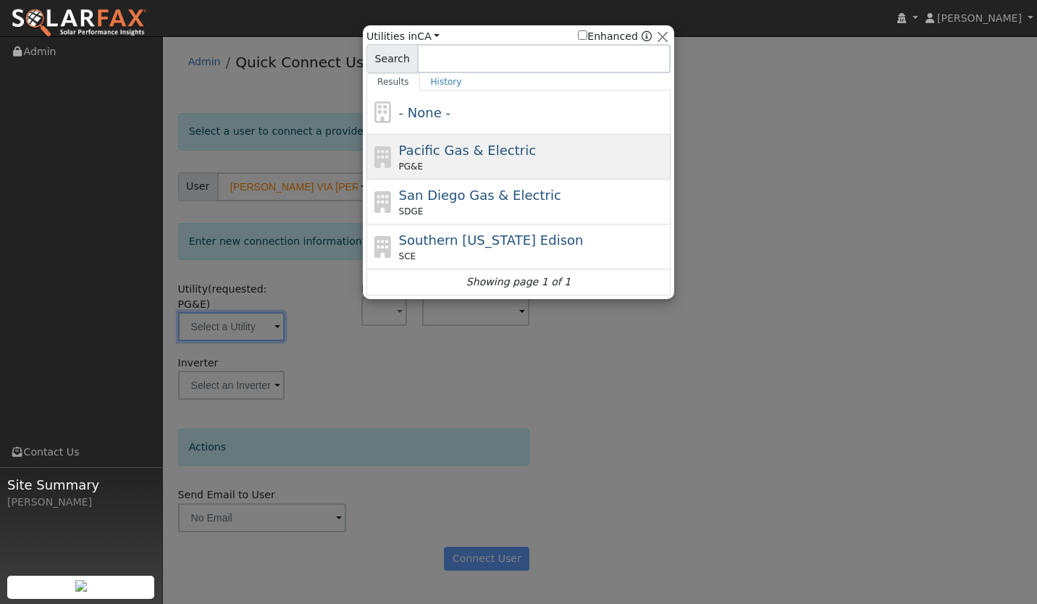
click at [476, 159] on div "Pacific Gas & Electric PG&E" at bounding box center [533, 156] width 269 height 33
type input "PG&E"
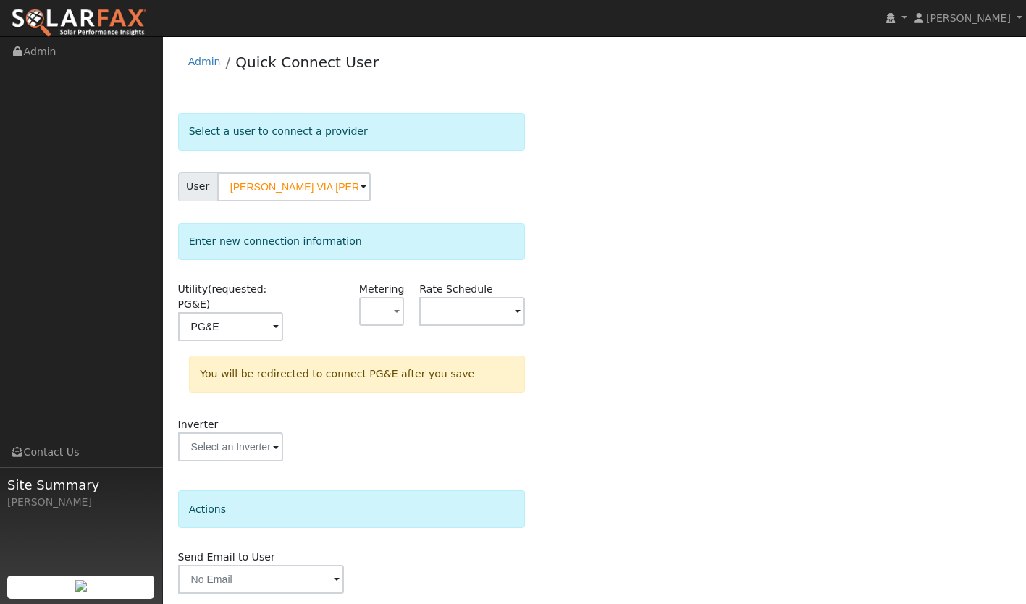
scroll to position [50, 0]
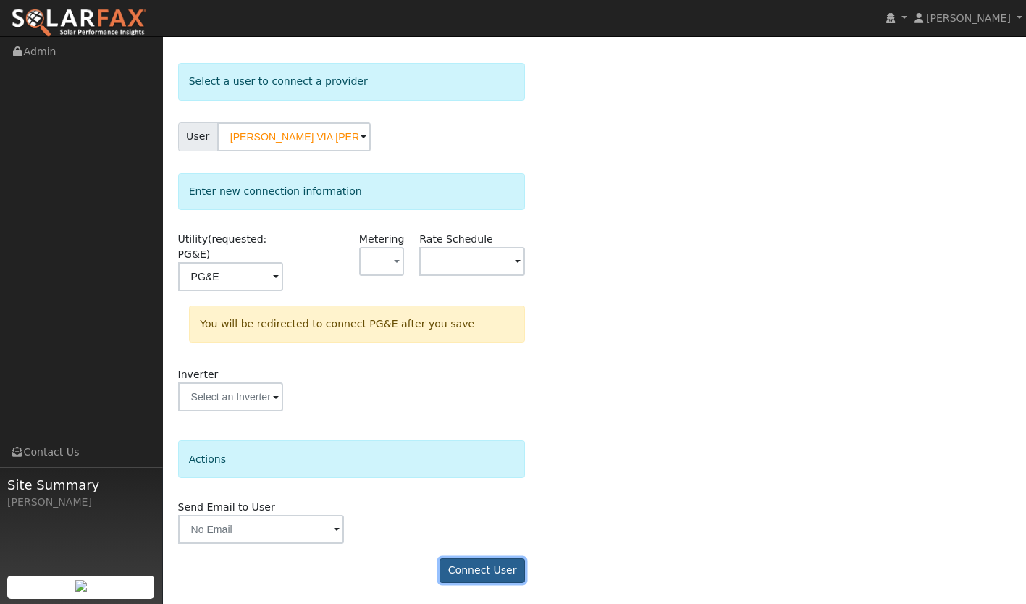
click at [478, 565] on button "Connect User" at bounding box center [481, 570] width 85 height 25
